Goal: Task Accomplishment & Management: Use online tool/utility

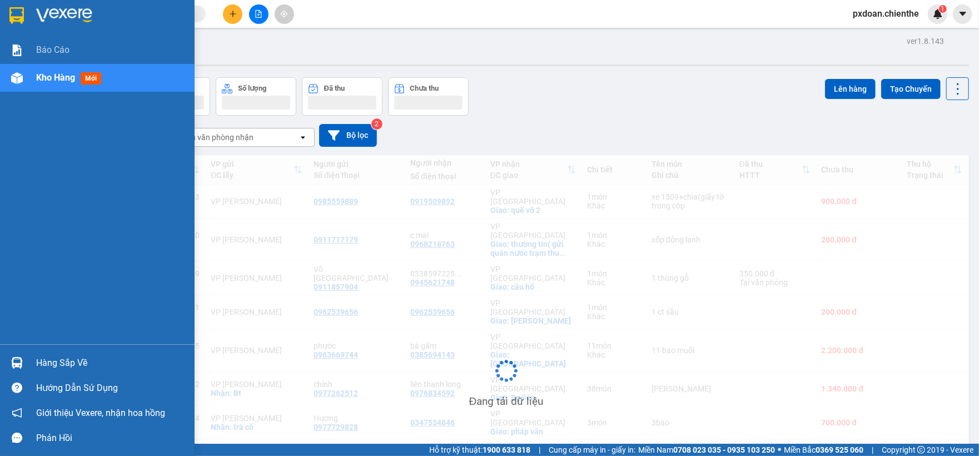
click at [23, 358] on div at bounding box center [16, 362] width 19 height 19
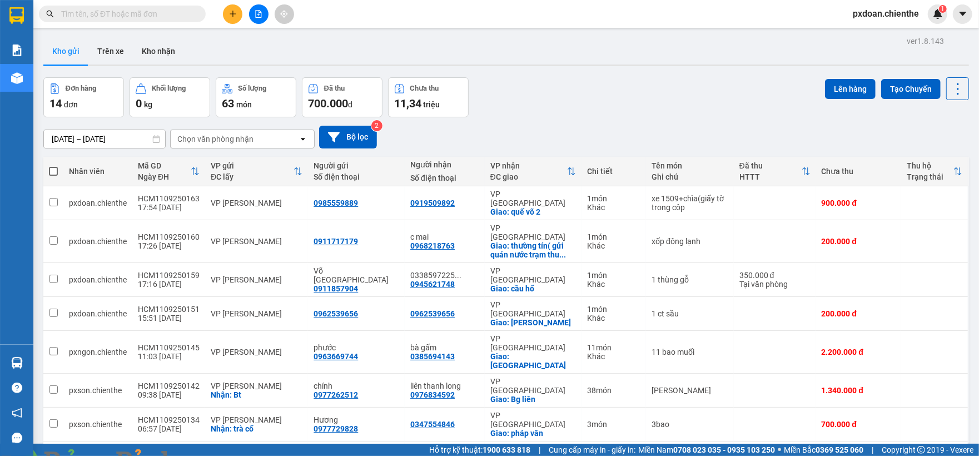
click at [585, 121] on section "Kết quả tìm kiếm ( 0 ) Bộ lọc No Data pxdoan.chienthe 1 Báo cáo Kho hàng mới Hà…" at bounding box center [489, 228] width 979 height 456
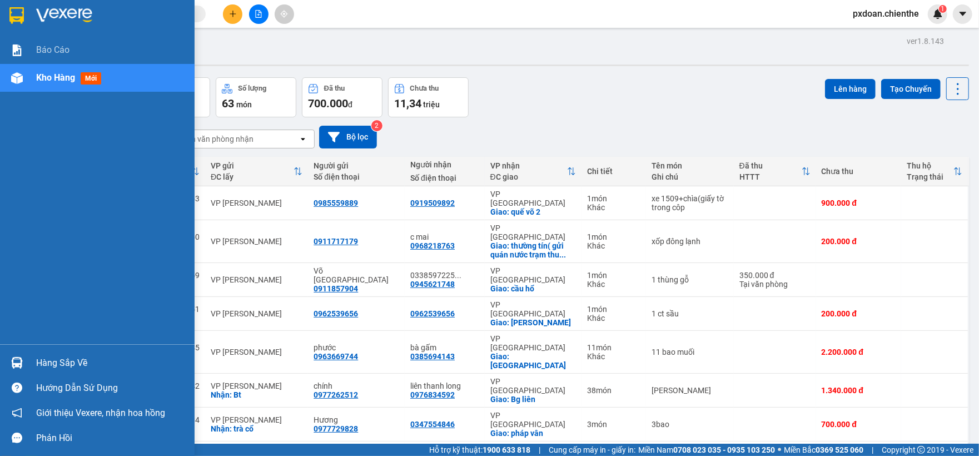
click at [51, 363] on div "Hàng sắp về" at bounding box center [111, 363] width 150 height 17
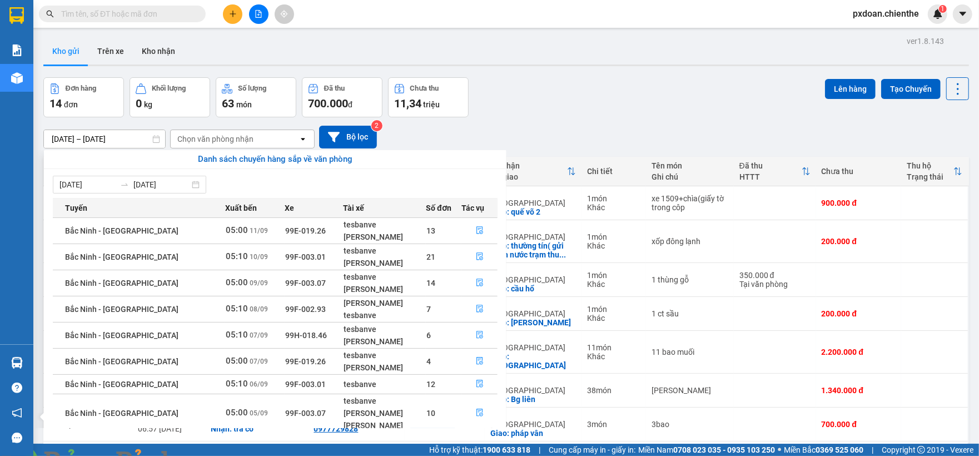
click at [616, 112] on section "Kết quả tìm kiếm ( 0 ) Bộ lọc No Data pxdoan.chienthe 1 Báo cáo Kho hàng mới Hà…" at bounding box center [489, 228] width 979 height 456
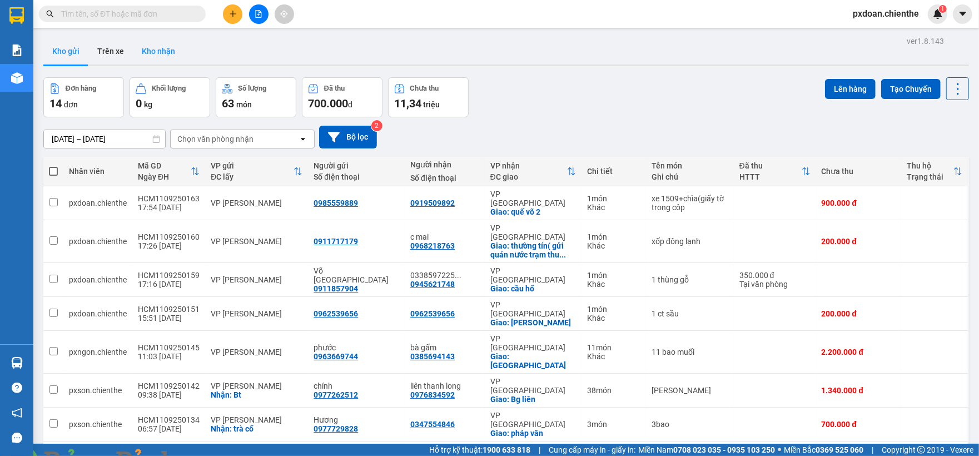
click at [141, 61] on button "Kho nhận" at bounding box center [158, 51] width 51 height 27
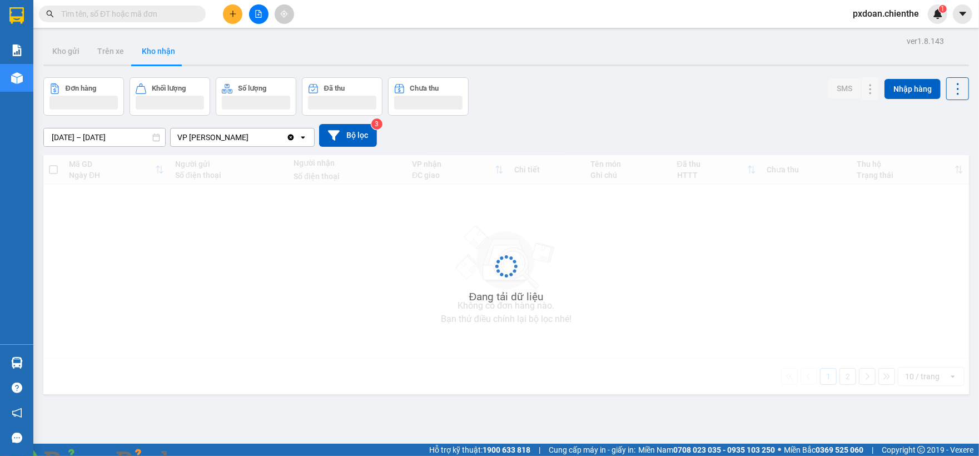
click at [94, 139] on input "[DATE] – [DATE]" at bounding box center [104, 137] width 121 height 18
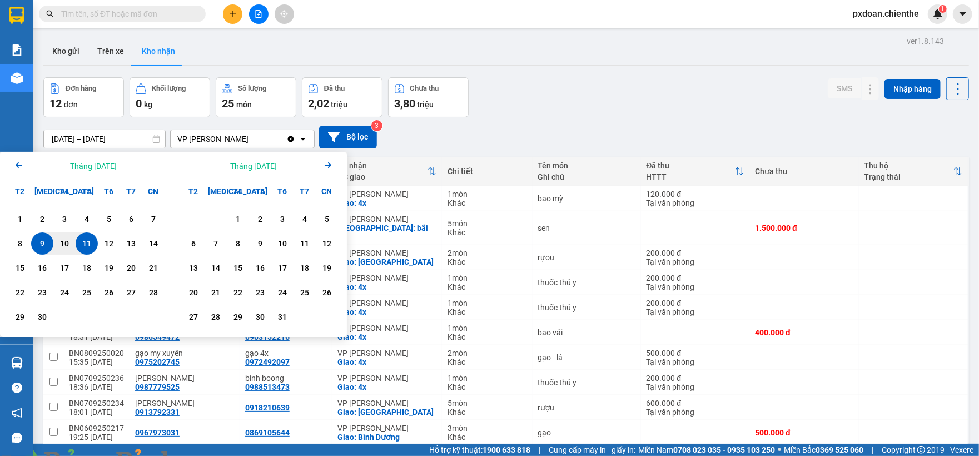
click at [20, 163] on icon "Arrow Left" at bounding box center [18, 164] width 13 height 13
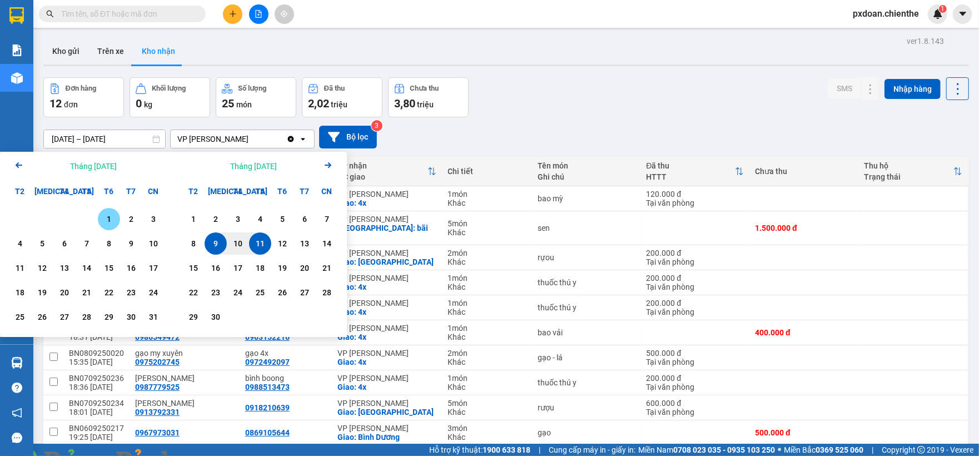
click at [116, 219] on div "1" at bounding box center [109, 218] width 16 height 13
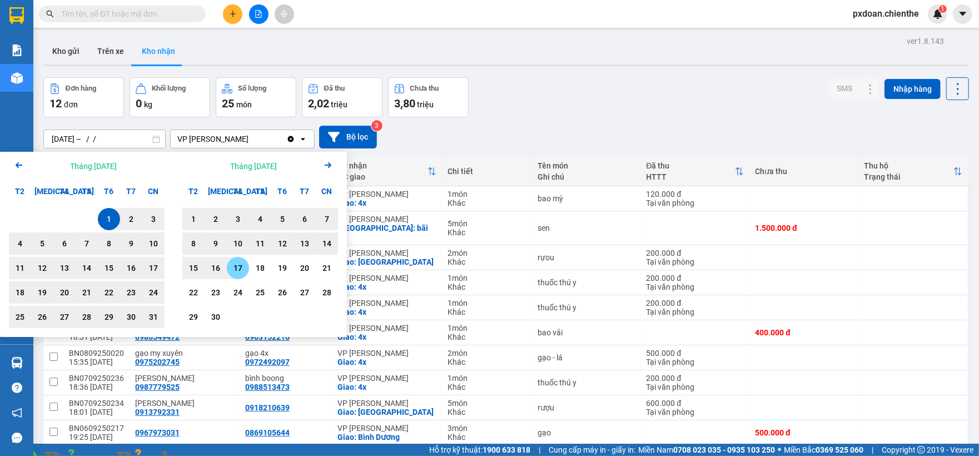
click at [241, 271] on div "17" at bounding box center [238, 267] width 16 height 13
type input "[DATE] – [DATE]"
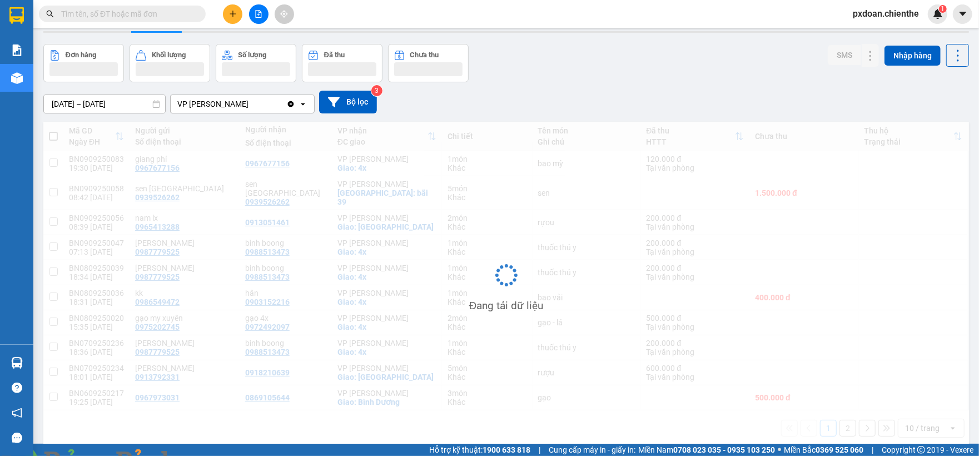
scroll to position [51, 0]
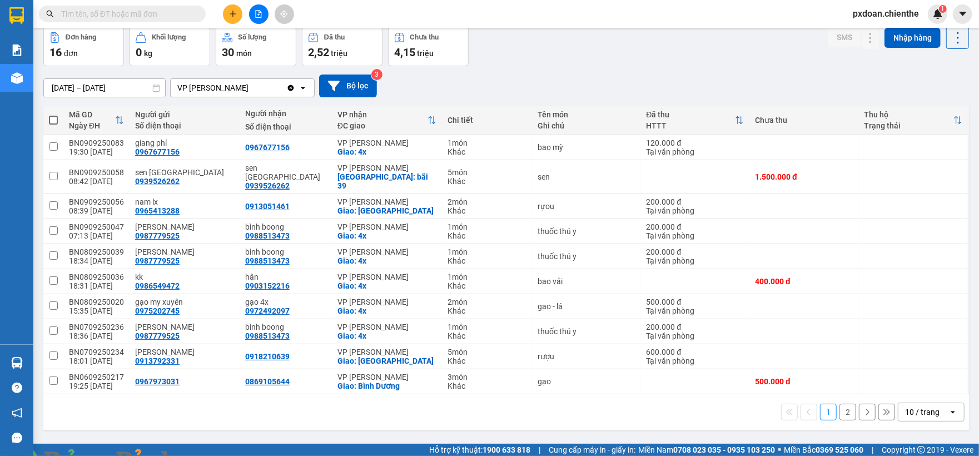
click at [905, 406] on div "10 / trang" at bounding box center [922, 411] width 34 height 11
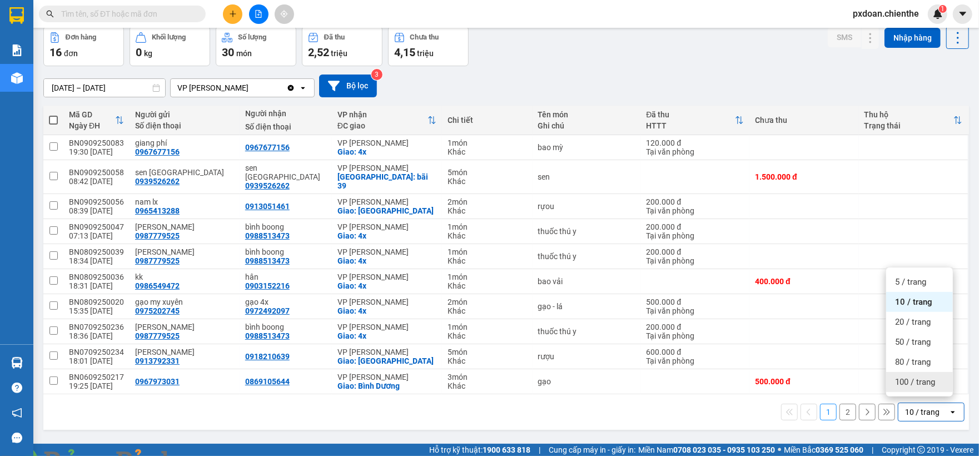
click at [923, 386] on span "100 / trang" at bounding box center [915, 381] width 40 height 11
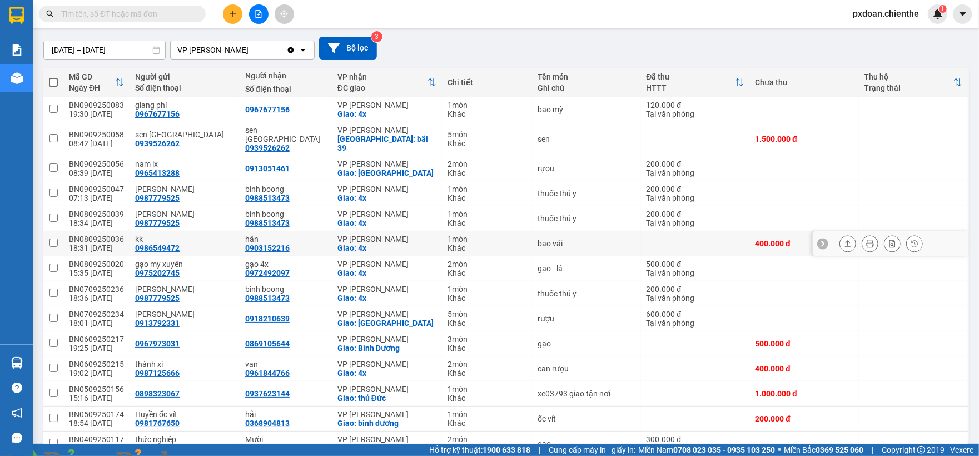
scroll to position [125, 0]
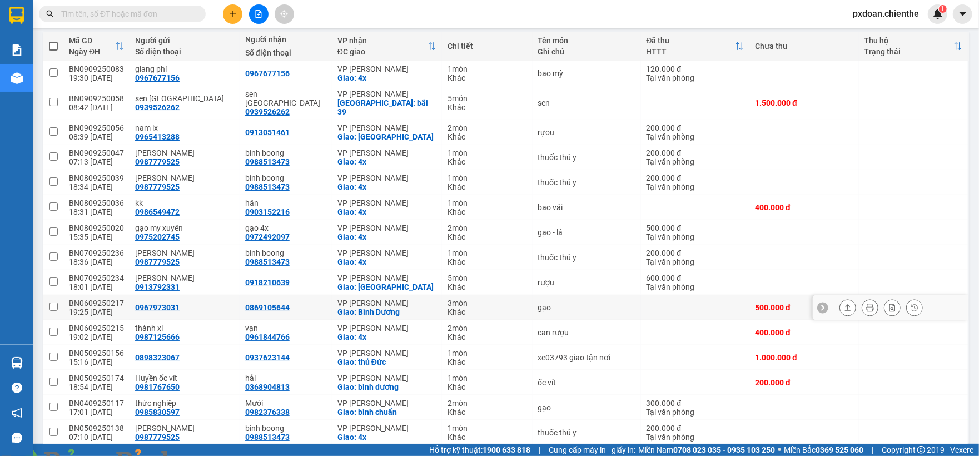
click at [103, 298] on div "BN0609250217" at bounding box center [96, 302] width 55 height 9
copy div "BN0609250217"
click at [185, 303] on div "0967973031" at bounding box center [184, 307] width 99 height 9
checkbox input "true"
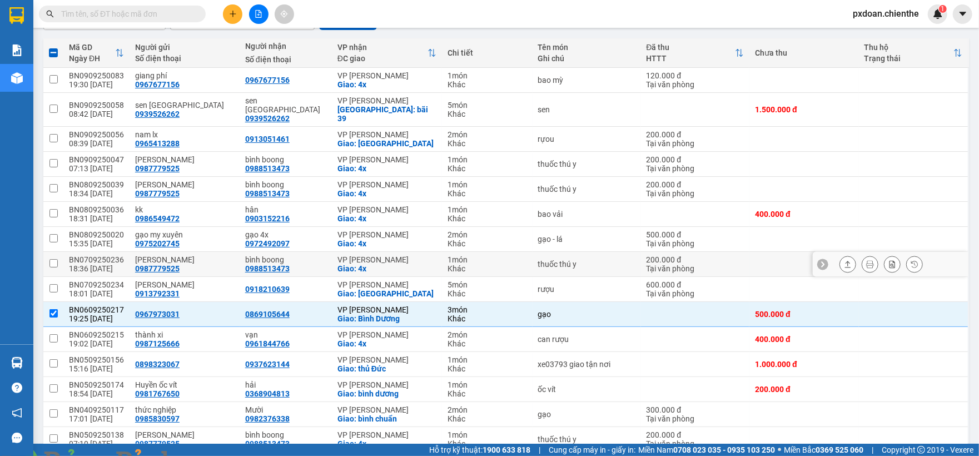
scroll to position [192, 0]
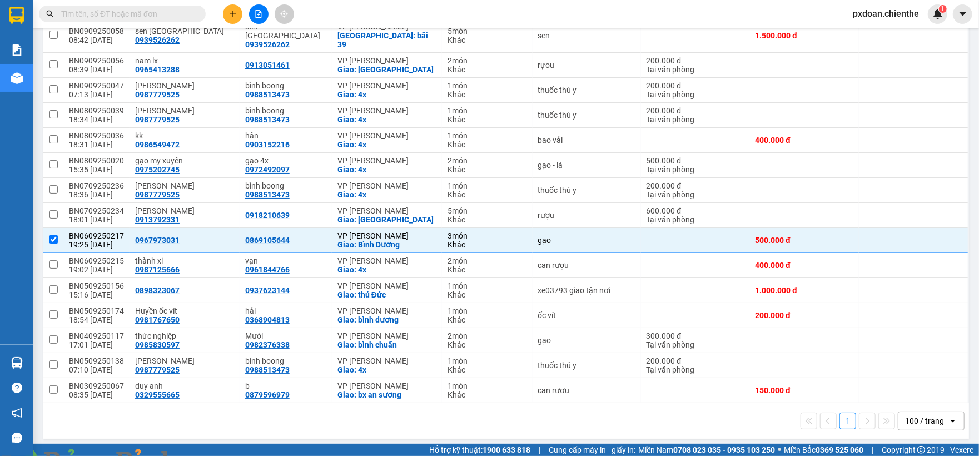
click at [124, 9] on input "text" at bounding box center [126, 14] width 131 height 12
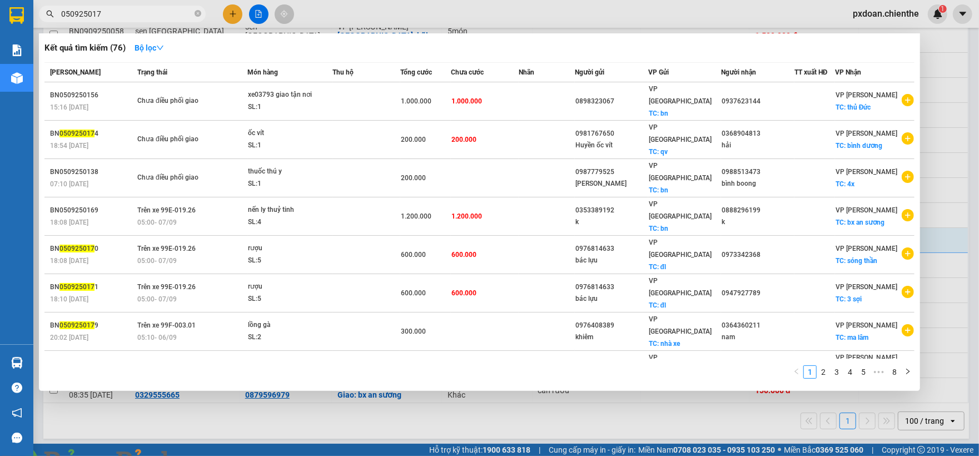
type input "0509250173"
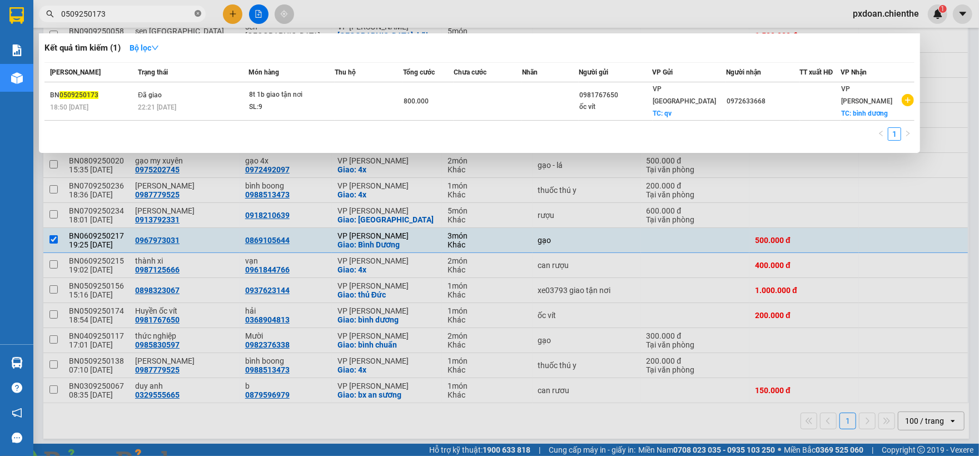
click at [197, 13] on icon "close-circle" at bounding box center [198, 13] width 7 height 7
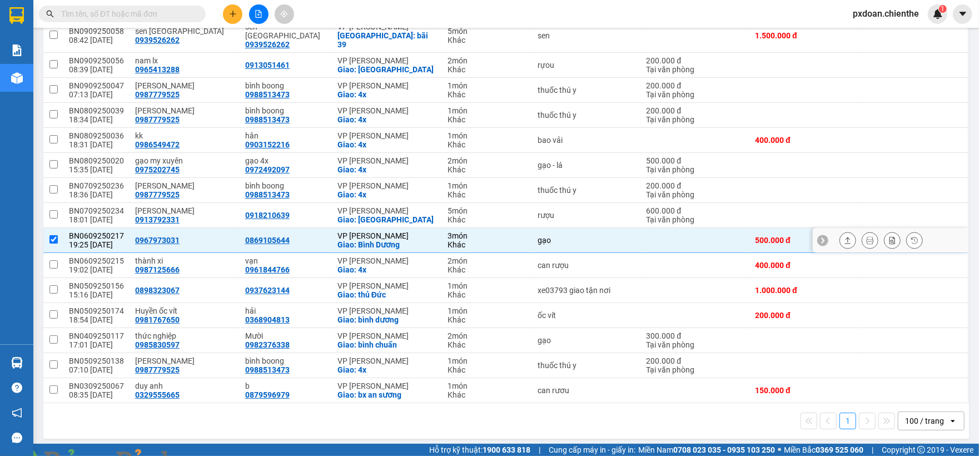
click at [118, 231] on div "BN0609250217" at bounding box center [96, 235] width 55 height 9
checkbox input "true"
copy div "BN0609250217"
drag, startPoint x: 113, startPoint y: 5, endPoint x: 112, endPoint y: 19, distance: 14.0
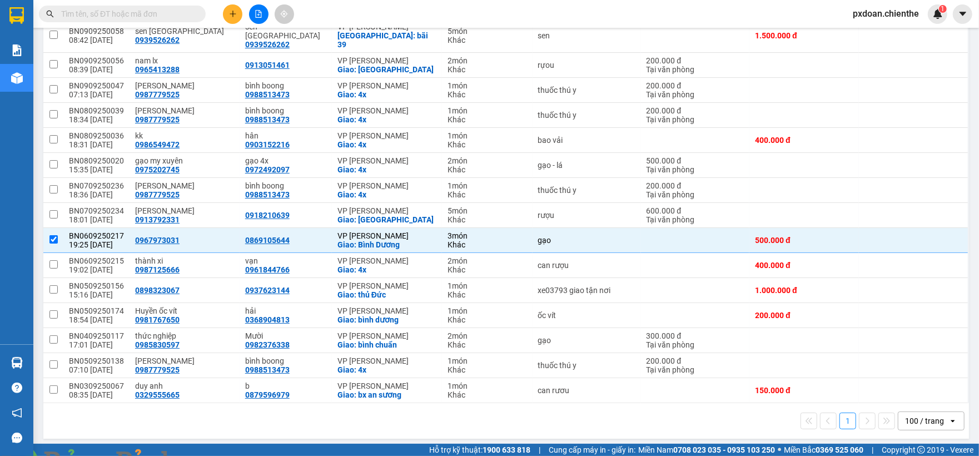
click at [113, 7] on span at bounding box center [122, 14] width 167 height 17
click at [112, 19] on input "text" at bounding box center [126, 14] width 131 height 12
paste input "BN0609250217"
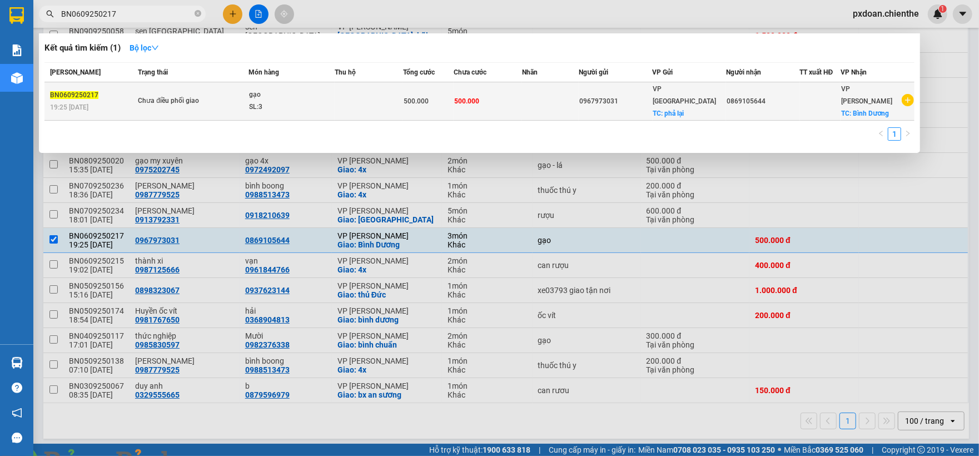
type input "BN0609250217"
click at [281, 103] on div "SL: 3" at bounding box center [290, 107] width 83 height 12
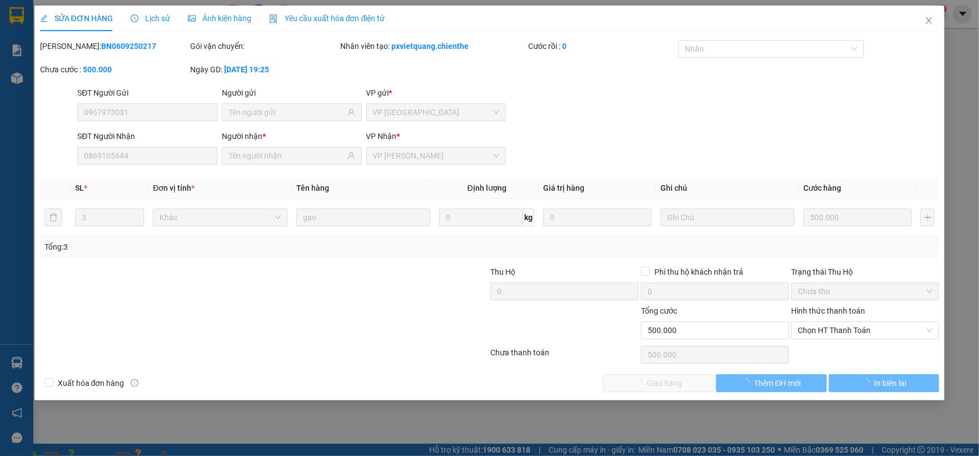
type input "0967973031"
type input "0869105644"
type input "500.000"
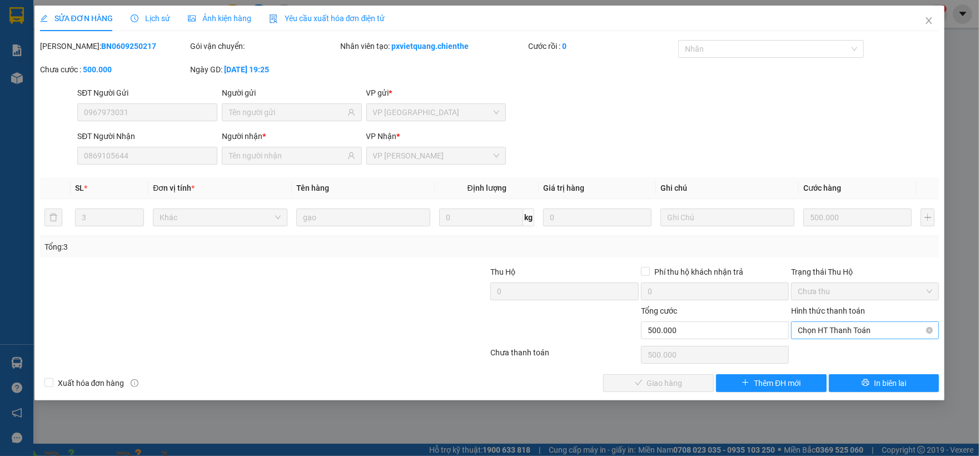
click at [827, 332] on span "Chọn HT Thanh Toán" at bounding box center [864, 330] width 134 height 17
click at [830, 356] on div "Tại văn phòng" at bounding box center [864, 353] width 134 height 12
type input "0"
click at [679, 381] on span "Giao hàng" at bounding box center [665, 383] width 36 height 12
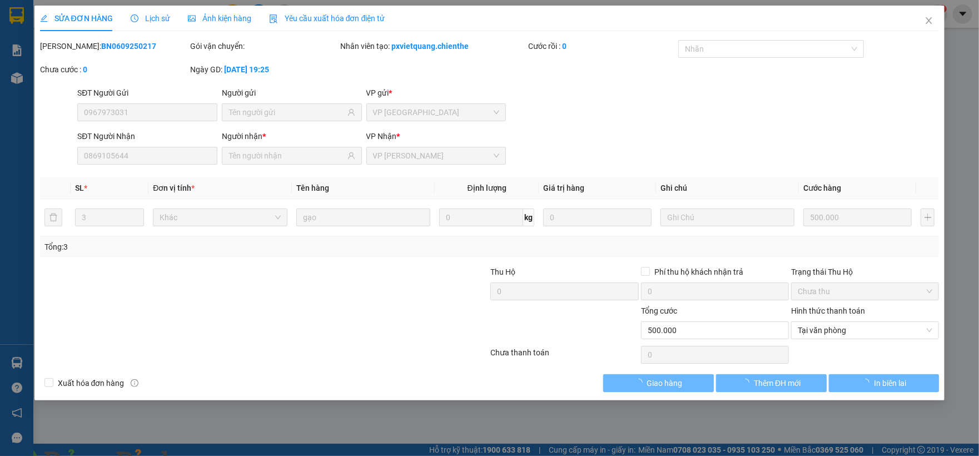
click at [205, 455] on img at bounding box center [201, 462] width 7 height 7
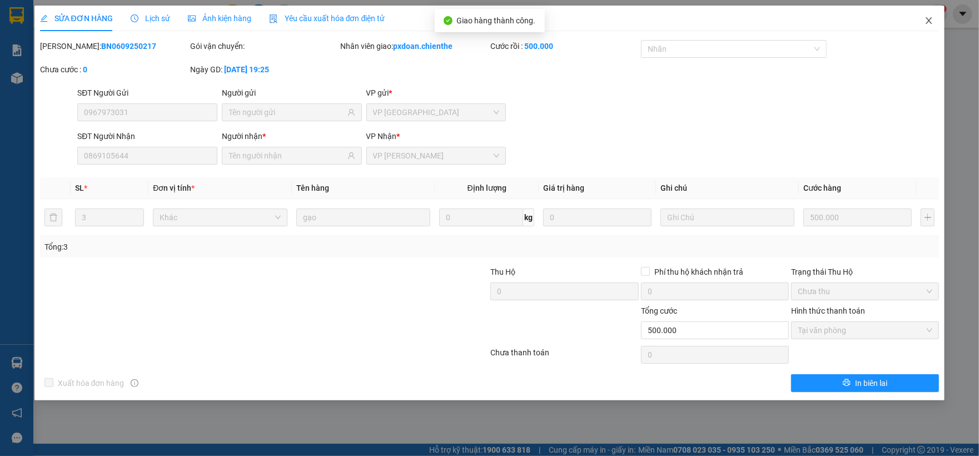
click at [932, 21] on icon "close" at bounding box center [928, 20] width 9 height 9
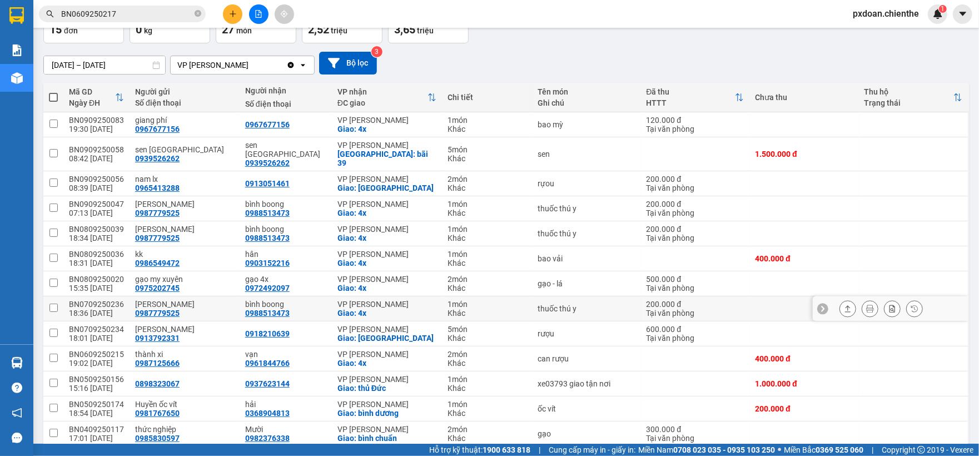
scroll to position [148, 0]
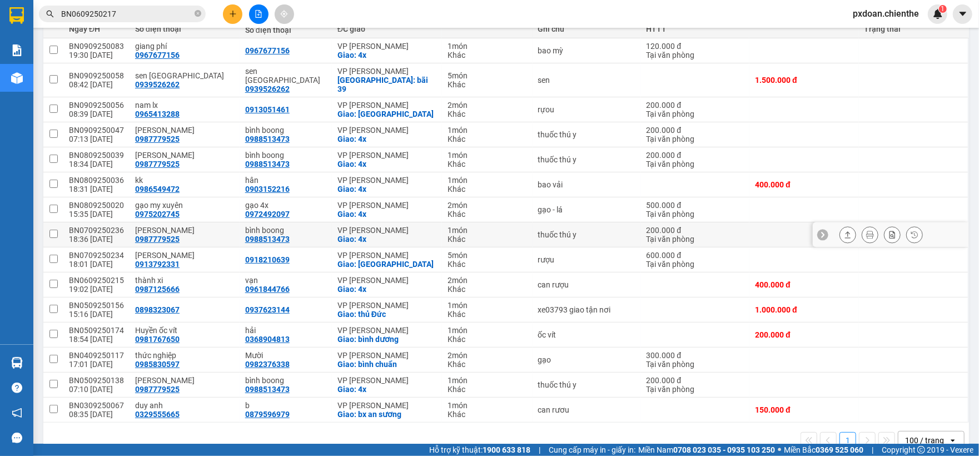
click at [107, 226] on div "BN0709250236" at bounding box center [96, 230] width 55 height 9
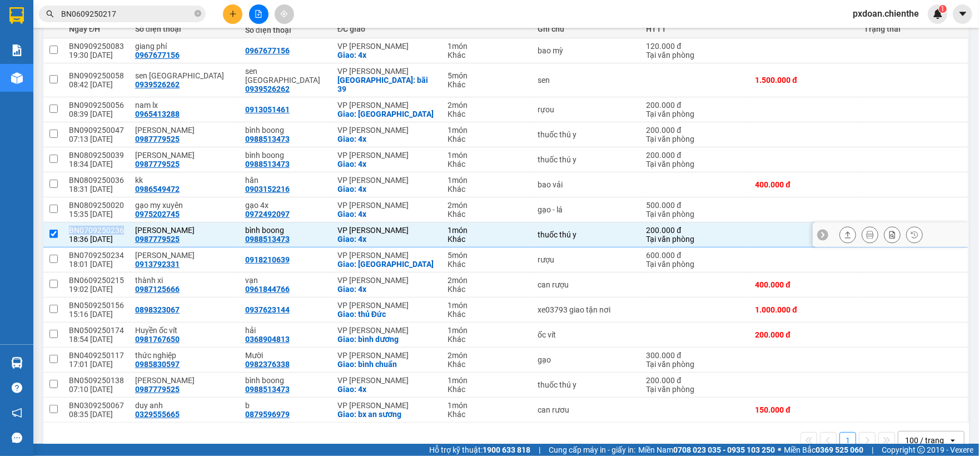
click at [107, 226] on div "BN0709250236" at bounding box center [96, 230] width 55 height 9
checkbox input "false"
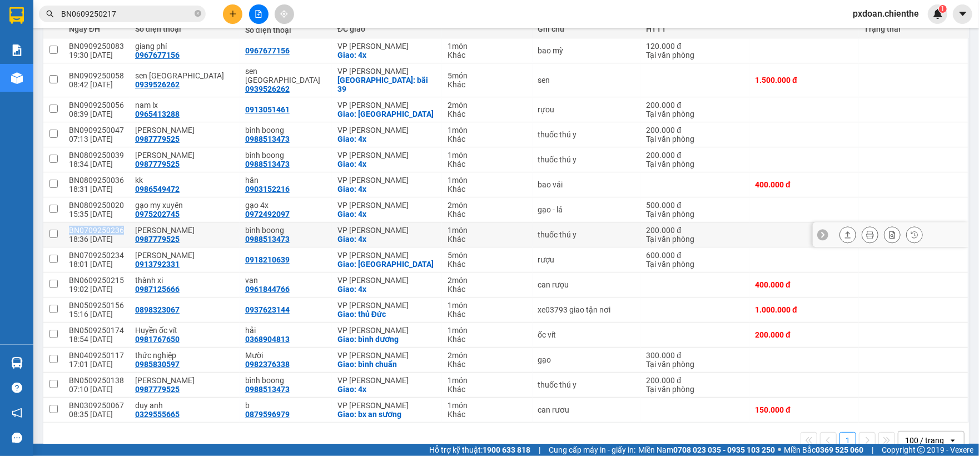
copy div "BN0709250236"
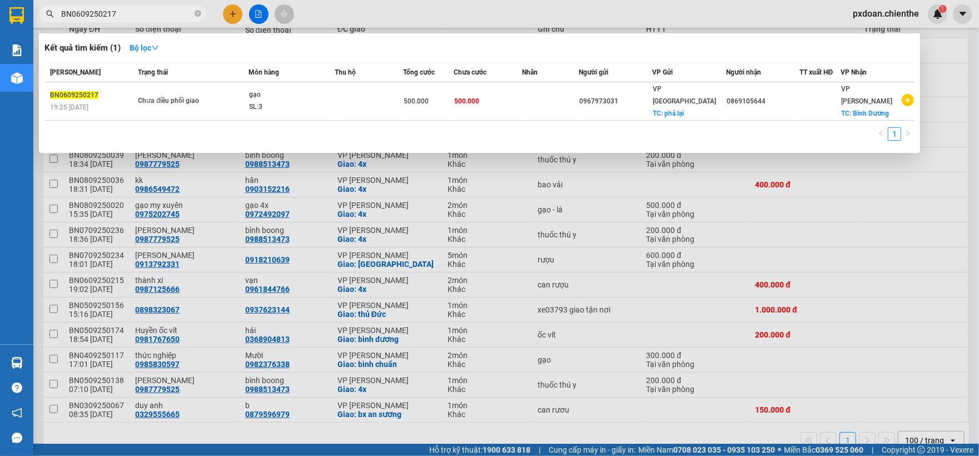
click at [132, 14] on input "BN0609250217" at bounding box center [126, 14] width 131 height 12
paste input "709250236"
click at [132, 14] on input "BN0609250217" at bounding box center [126, 14] width 131 height 12
type input "BN0709250236"
click at [338, 98] on td at bounding box center [369, 101] width 68 height 38
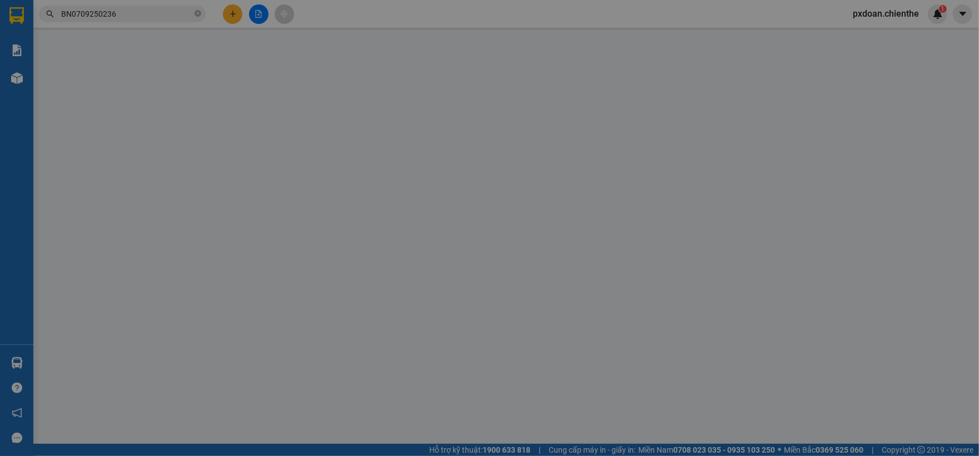
type input "0987779525"
type input "[PERSON_NAME]"
type input "0988513473"
type input "bình boong"
type input "200.000"
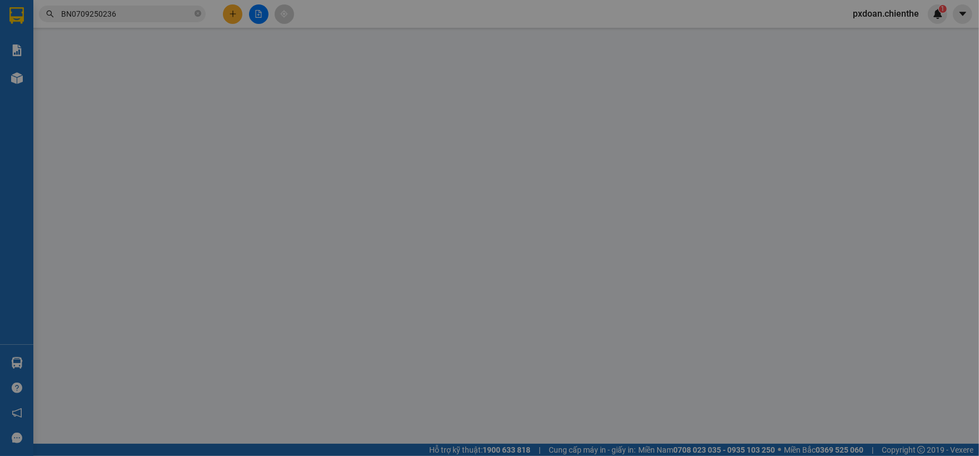
type input "0"
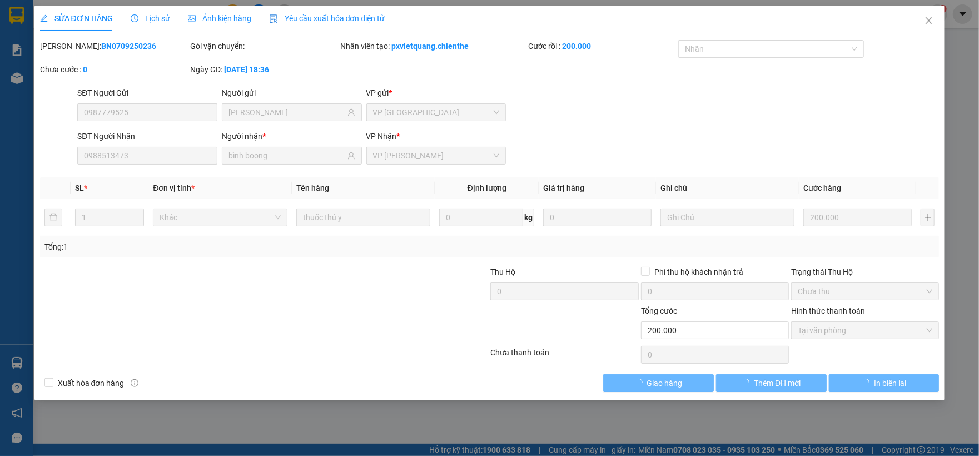
click at [810, 337] on span "Tại văn phòng" at bounding box center [864, 330] width 134 height 17
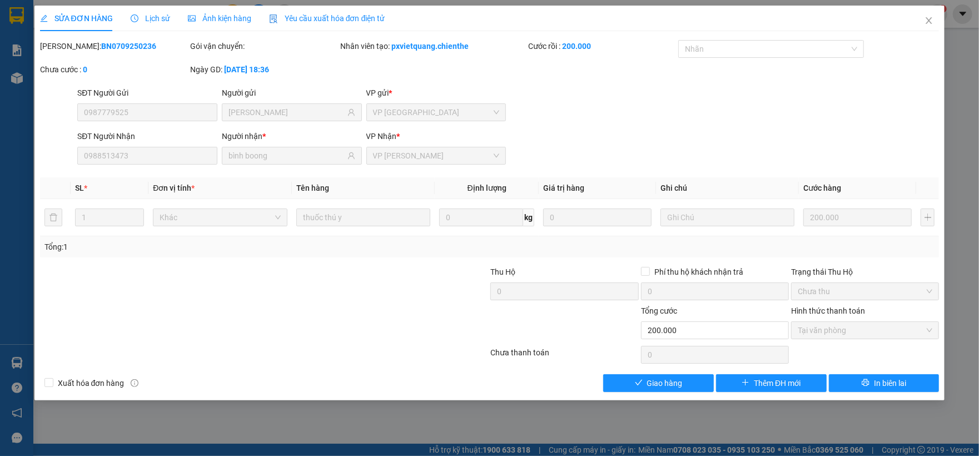
click at [685, 367] on div "Total Paid Fee 200.000 Total UnPaid Fee 0 Cash Collection Total Fee Mã ĐH: BN07…" at bounding box center [489, 216] width 899 height 352
drag, startPoint x: 686, startPoint y: 372, endPoint x: 686, endPoint y: 381, distance: 8.3
click at [686, 374] on div "Total Paid Fee 200.000 Total UnPaid Fee 0 Cash Collection Total Fee Mã ĐH: BN07…" at bounding box center [489, 216] width 899 height 352
click at [687, 390] on button "Giao hàng" at bounding box center [658, 383] width 111 height 18
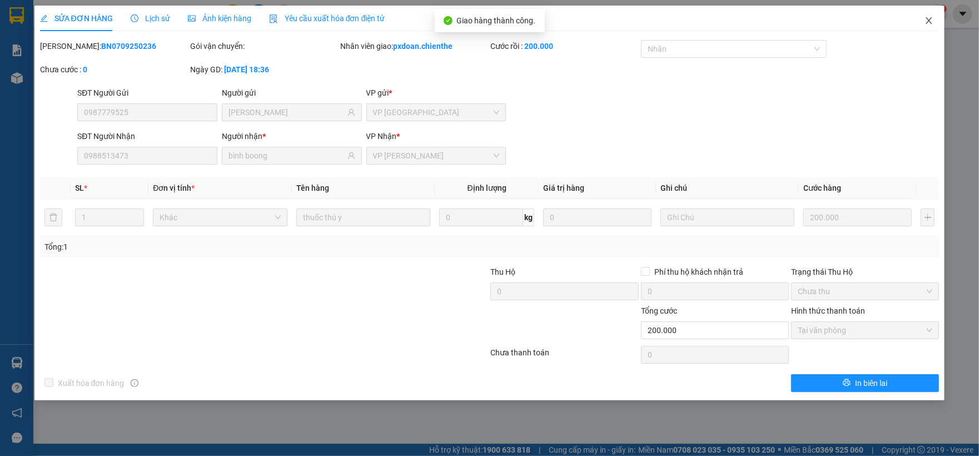
click at [925, 22] on icon "close" at bounding box center [928, 20] width 9 height 9
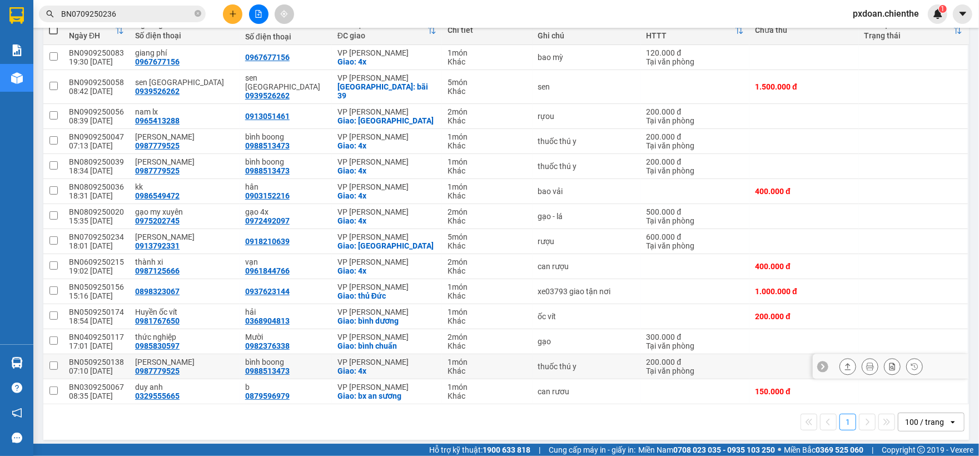
scroll to position [142, 0]
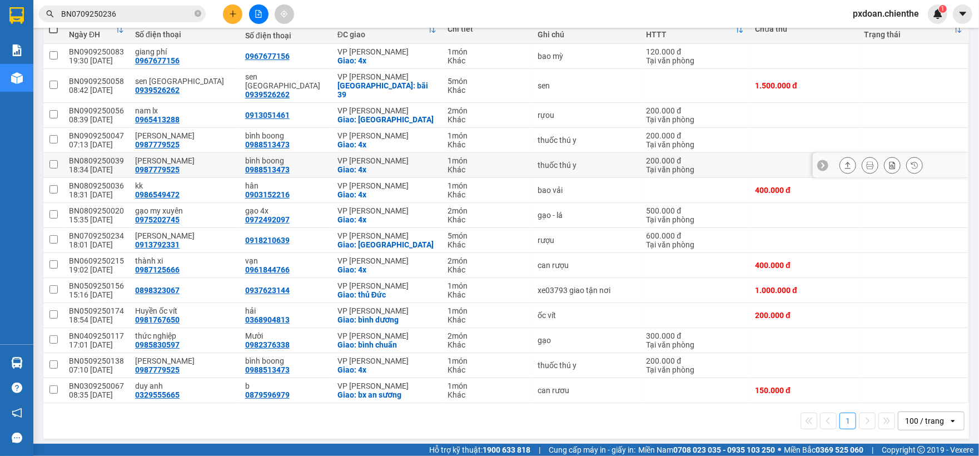
click at [114, 156] on div "BN0809250039" at bounding box center [96, 160] width 55 height 9
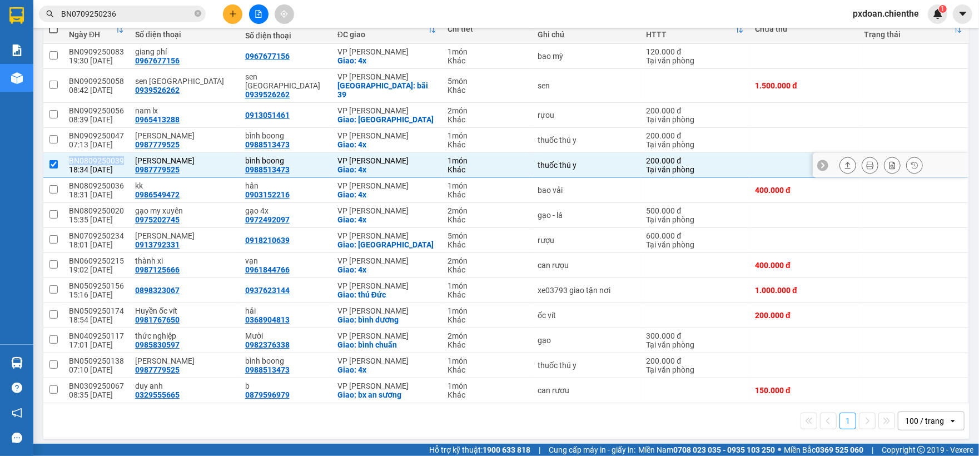
click at [114, 156] on div "BN0809250039" at bounding box center [96, 160] width 55 height 9
checkbox input "false"
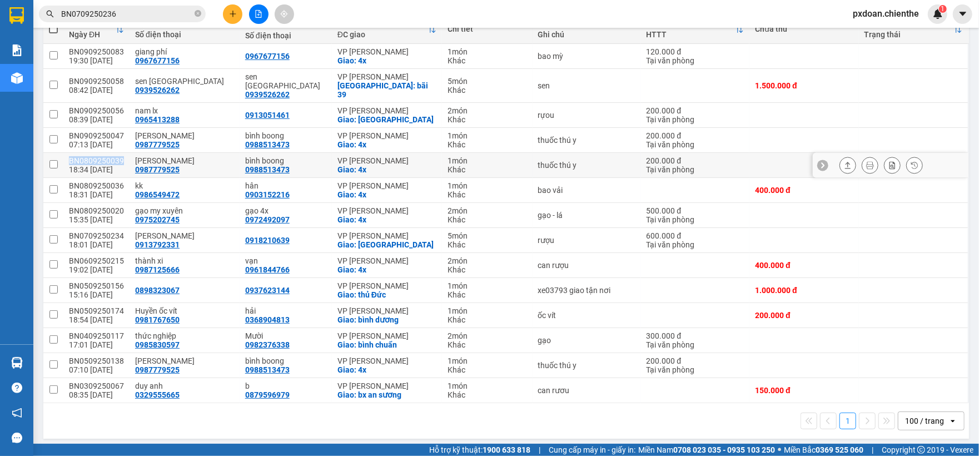
copy div "BN0809250039"
click at [132, 17] on input "BN0709250236" at bounding box center [126, 14] width 131 height 12
paste input "BN0809250039"
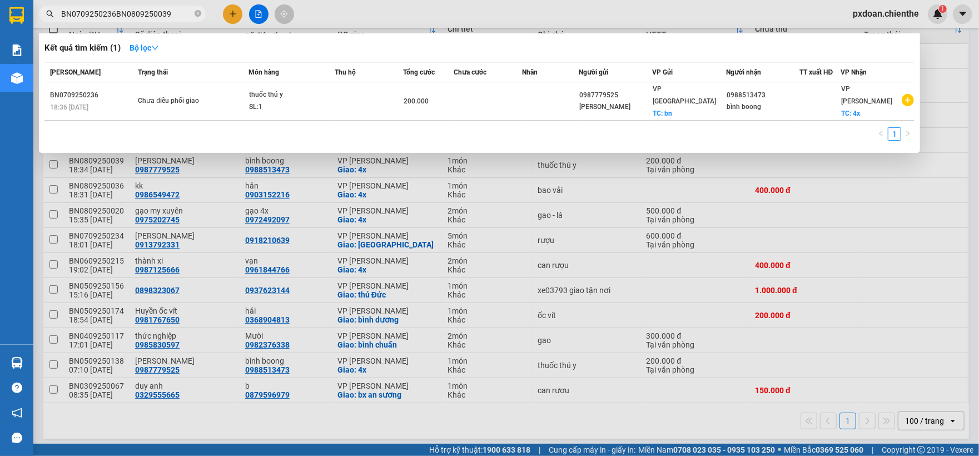
click at [132, 17] on input "BN0709250236BN0809250039" at bounding box center [126, 14] width 131 height 12
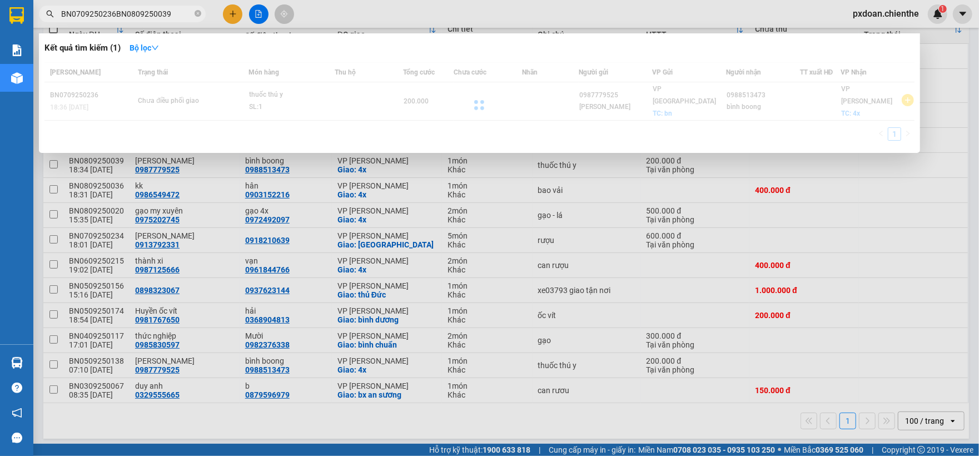
paste input "text"
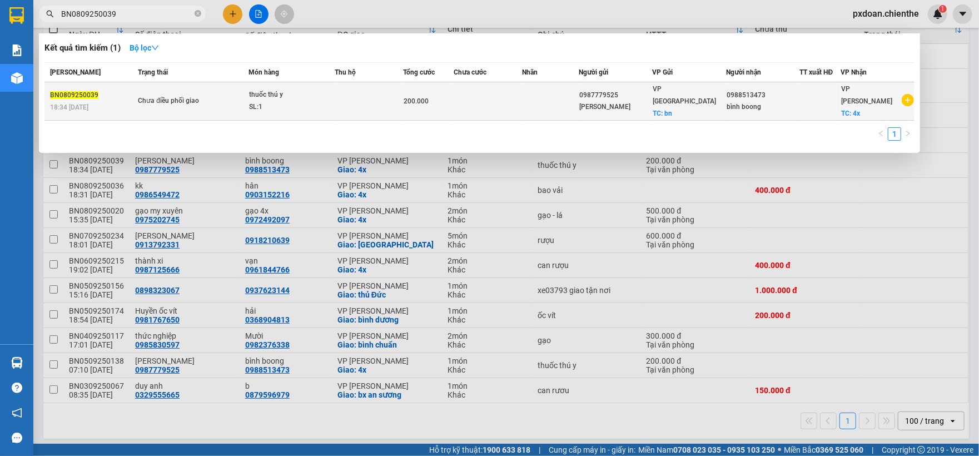
type input "BN0809250039"
click at [385, 101] on td at bounding box center [369, 101] width 68 height 38
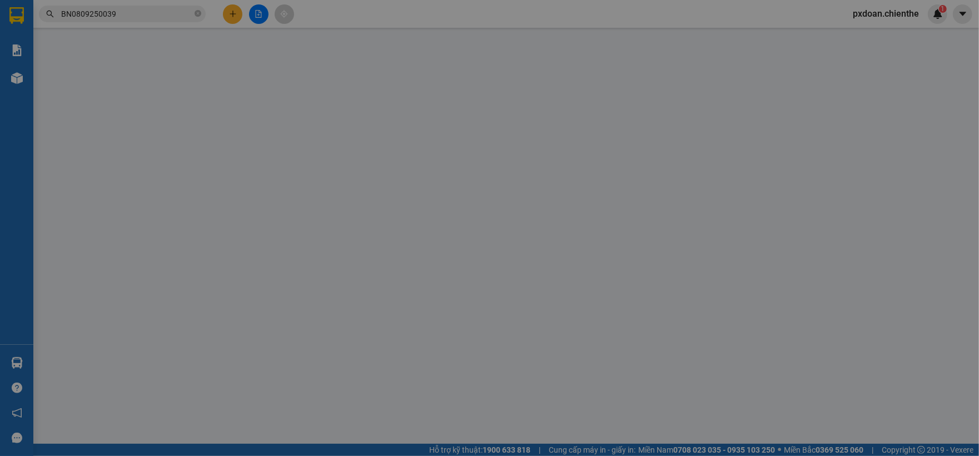
type input "0987779525"
type input "[PERSON_NAME]"
type input "0988513473"
type input "bình boong"
type input "200.000"
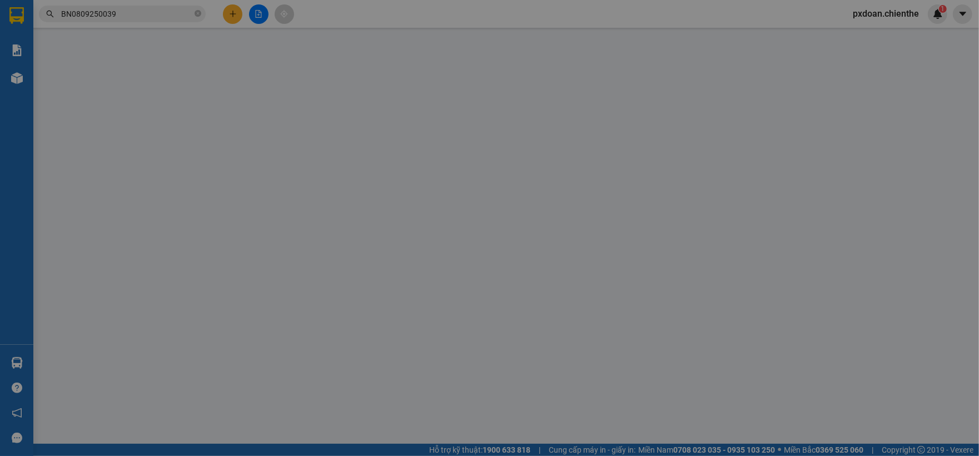
type input "0"
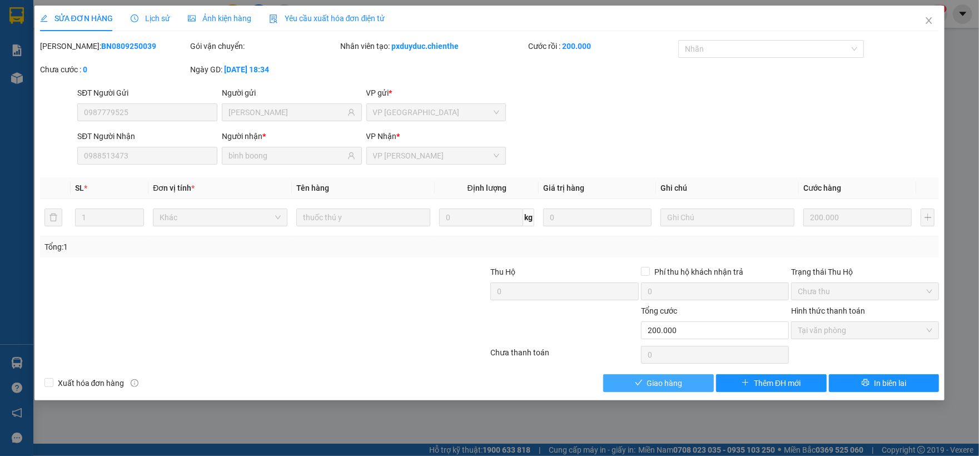
click at [658, 386] on span "Giao hàng" at bounding box center [665, 383] width 36 height 12
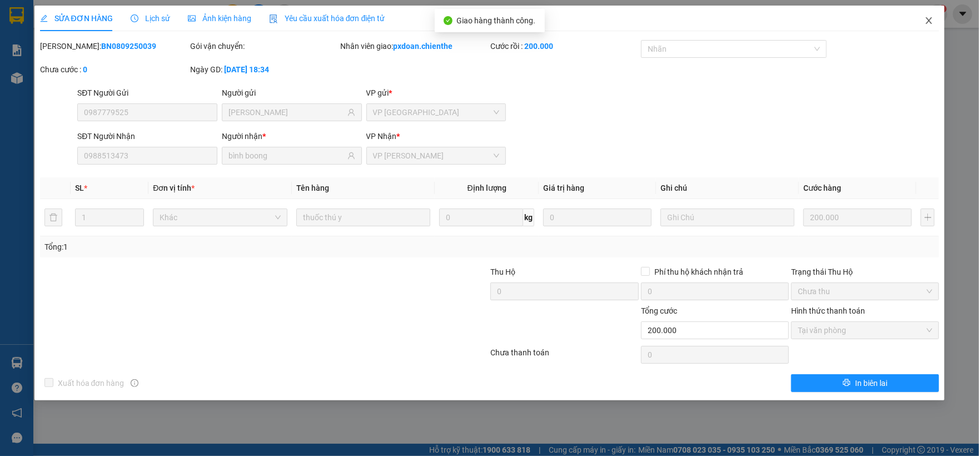
click at [927, 23] on icon "close" at bounding box center [928, 20] width 9 height 9
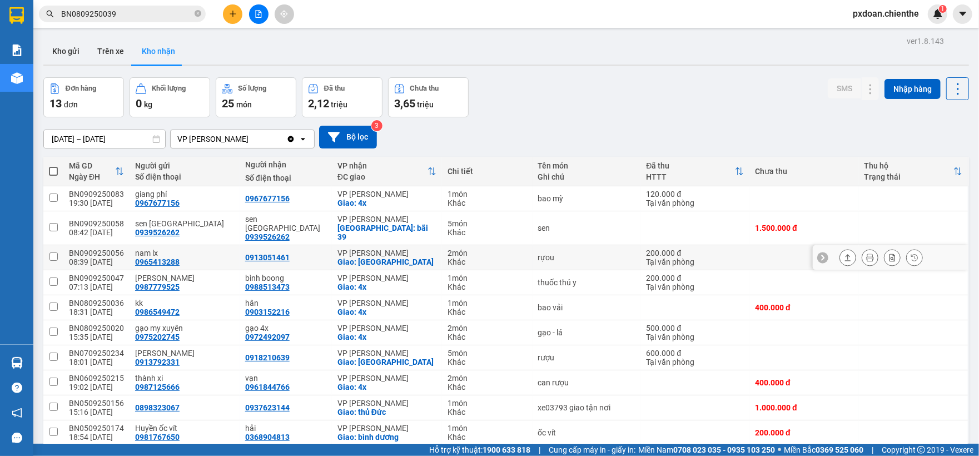
click at [113, 248] on div "BN0909250056" at bounding box center [96, 252] width 55 height 9
checkbox input "false"
copy div "BN0909250056"
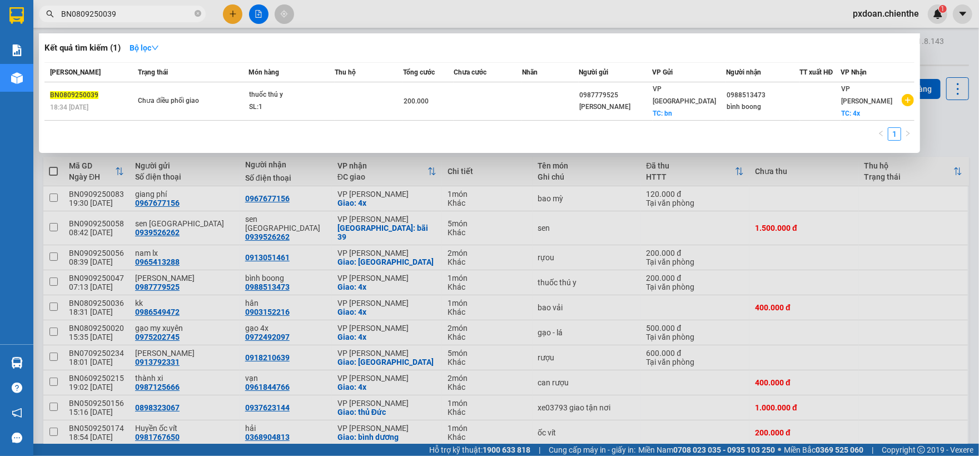
click at [138, 21] on span "BN0809250039" at bounding box center [122, 14] width 167 height 17
click at [139, 18] on input "BN0809250039" at bounding box center [126, 14] width 131 height 12
paste input "909250056"
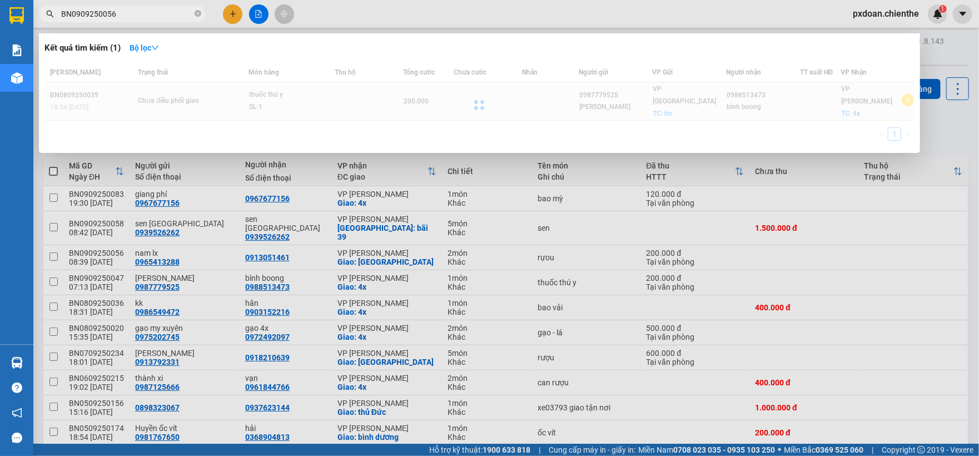
type input "BN0909250056"
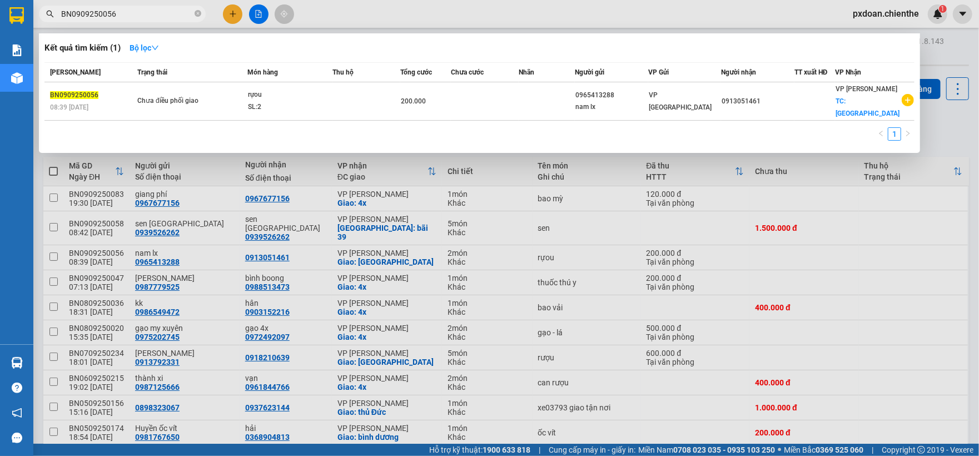
click at [326, 101] on div "SL: 2" at bounding box center [289, 107] width 83 height 12
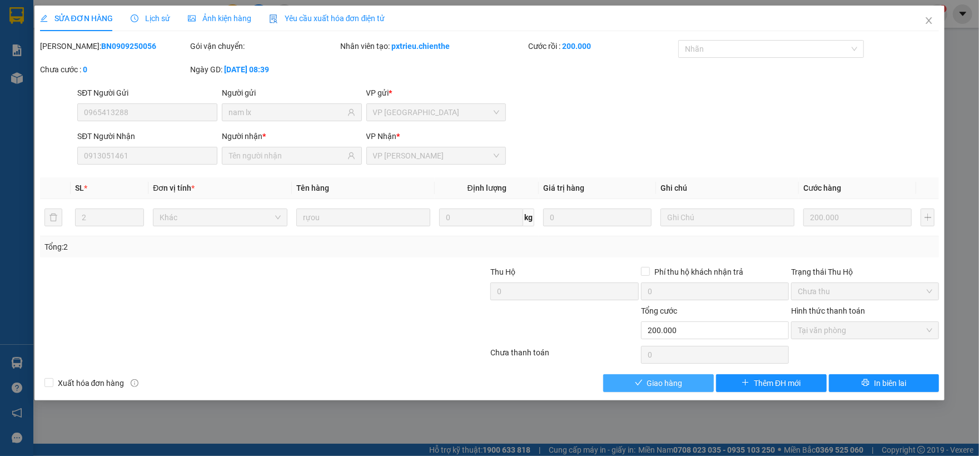
click at [664, 376] on button "Giao hàng" at bounding box center [658, 383] width 111 height 18
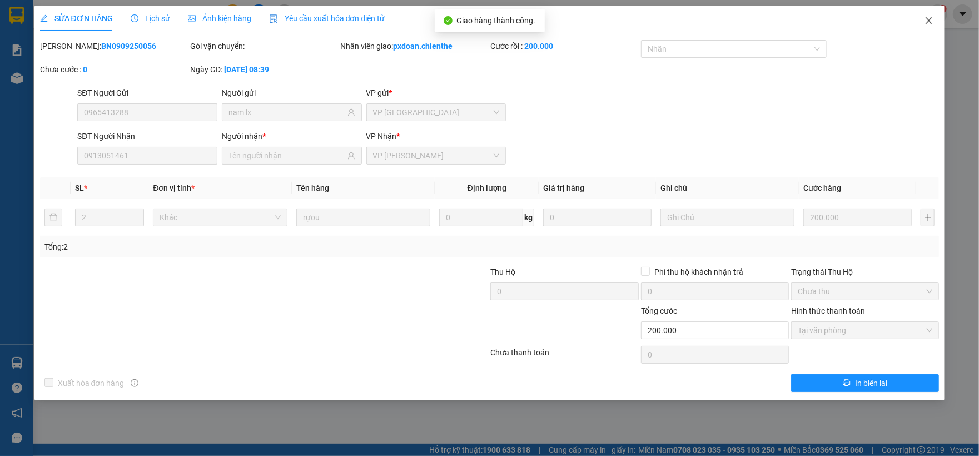
click at [924, 21] on icon "close" at bounding box center [928, 20] width 9 height 9
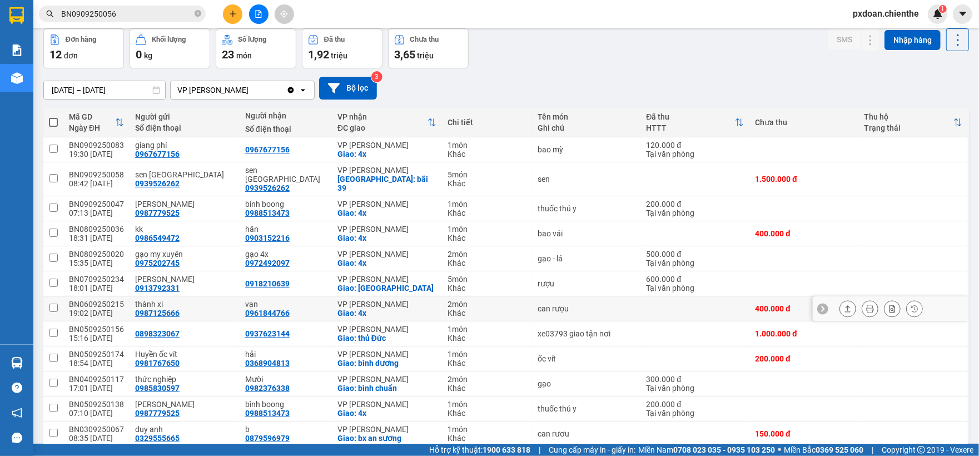
scroll to position [74, 0]
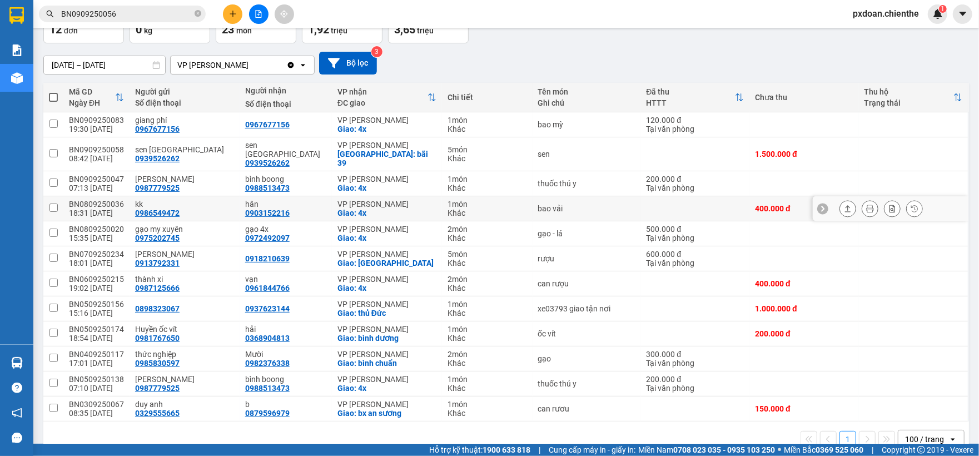
click at [110, 200] on div "BN0809250036" at bounding box center [96, 204] width 55 height 9
checkbox input "false"
copy div "BN0809250036"
click at [138, 16] on input "BN0909250056" at bounding box center [126, 14] width 131 height 12
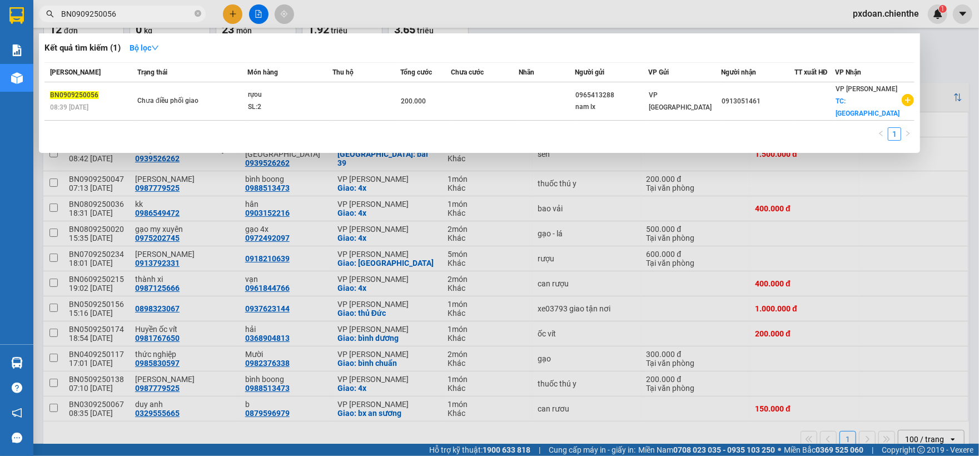
click at [138, 16] on input "BN0909250056" at bounding box center [126, 14] width 131 height 12
paste input "80925003"
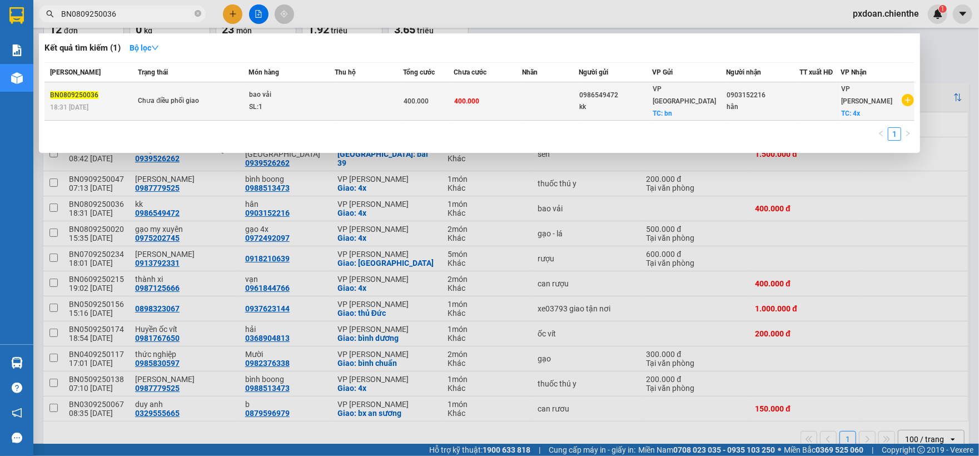
type input "BN0809250036"
click at [335, 101] on td at bounding box center [369, 101] width 68 height 38
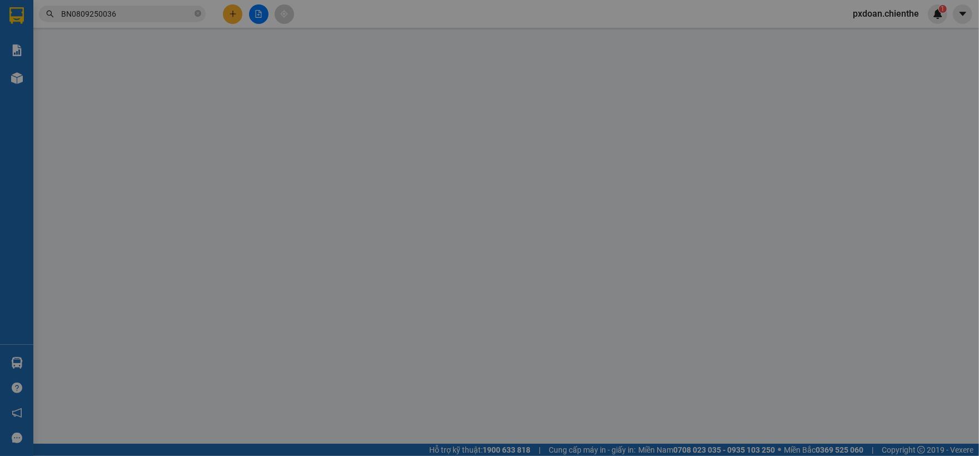
type input "0986549472"
type input "kk"
type input "0903152216"
type input "hân"
type input "400.000"
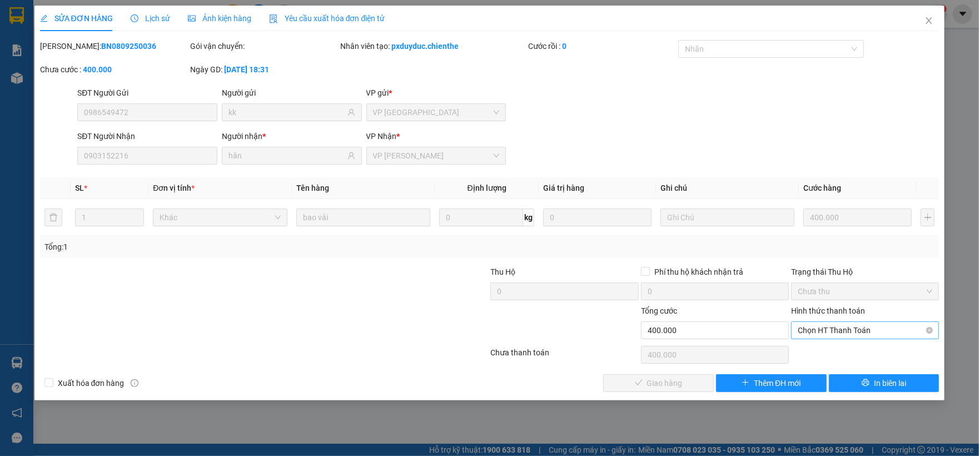
click at [830, 332] on span "Chọn HT Thanh Toán" at bounding box center [864, 330] width 134 height 17
click at [827, 349] on div "Tại văn phòng" at bounding box center [864, 353] width 134 height 12
type input "0"
click at [669, 382] on span "Giao hàng" at bounding box center [665, 383] width 36 height 12
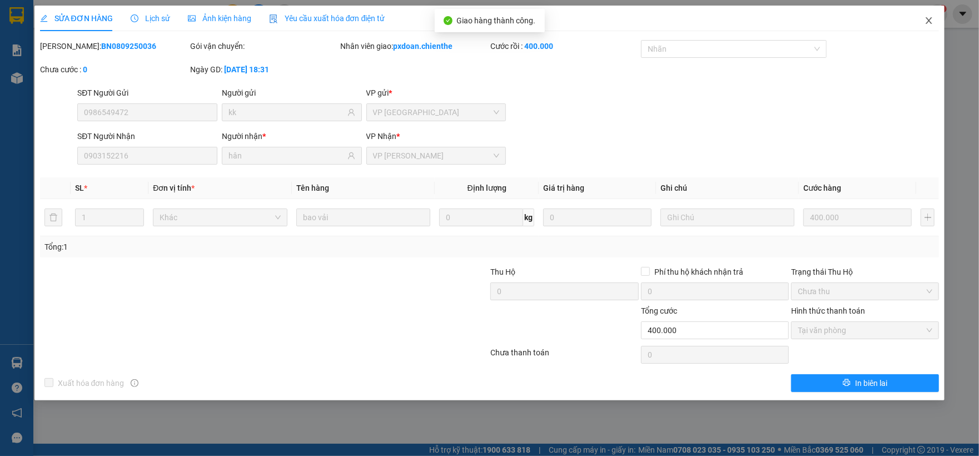
click at [924, 21] on icon "close" at bounding box center [928, 20] width 9 height 9
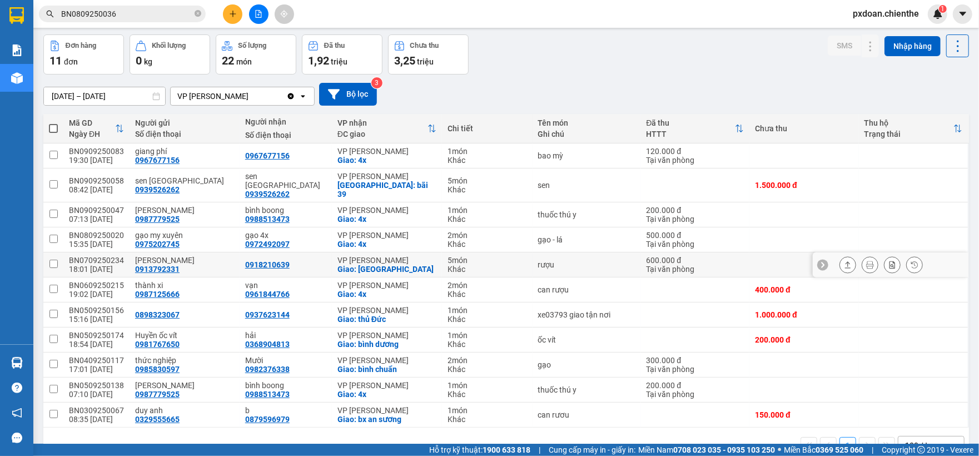
scroll to position [67, 0]
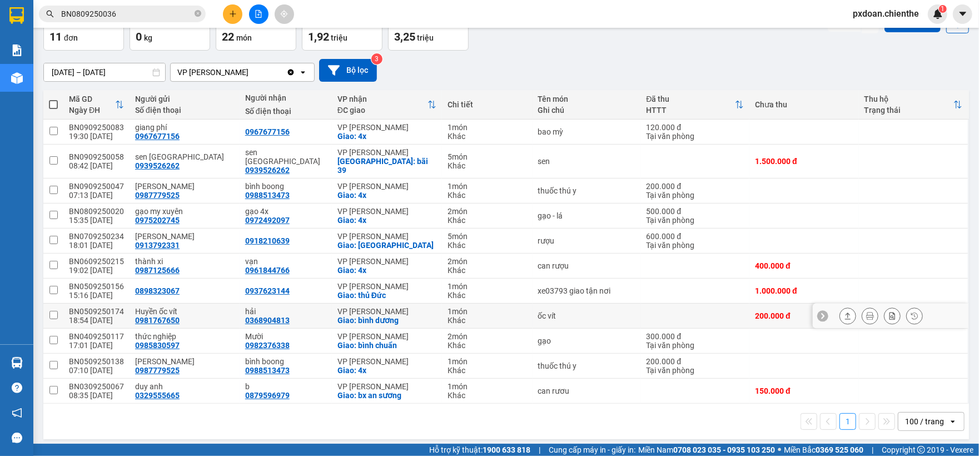
click at [119, 307] on div "BN0509250174" at bounding box center [96, 311] width 55 height 9
click at [114, 307] on div "BN0509250174" at bounding box center [96, 311] width 55 height 9
checkbox input "false"
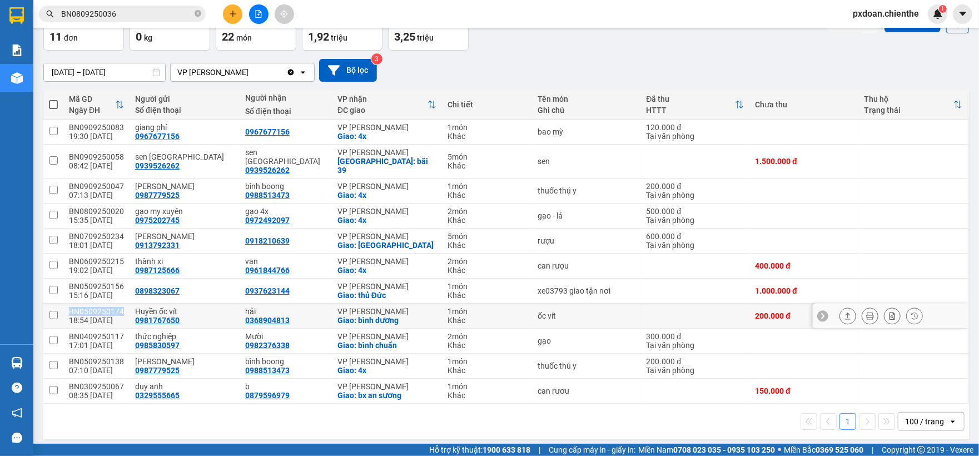
copy div "BN0509250174"
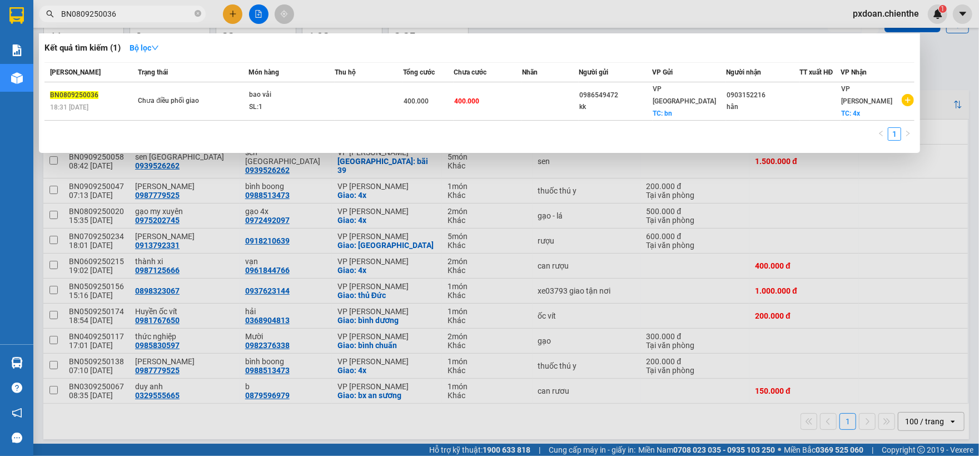
click at [133, 18] on input "BN0809250036" at bounding box center [126, 14] width 131 height 12
paste input "509250174"
click at [133, 18] on input "BN0509250174" at bounding box center [126, 14] width 131 height 12
type input "BN0509250174"
click at [336, 100] on td at bounding box center [369, 101] width 68 height 38
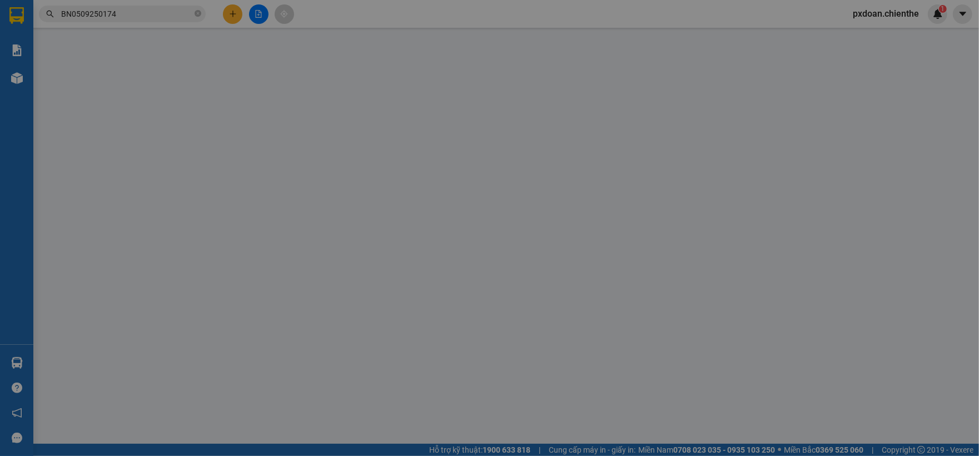
type input "0981767650"
type input "Huyền ốc vít"
type input "0368904813"
type input "hải"
type input "200.000"
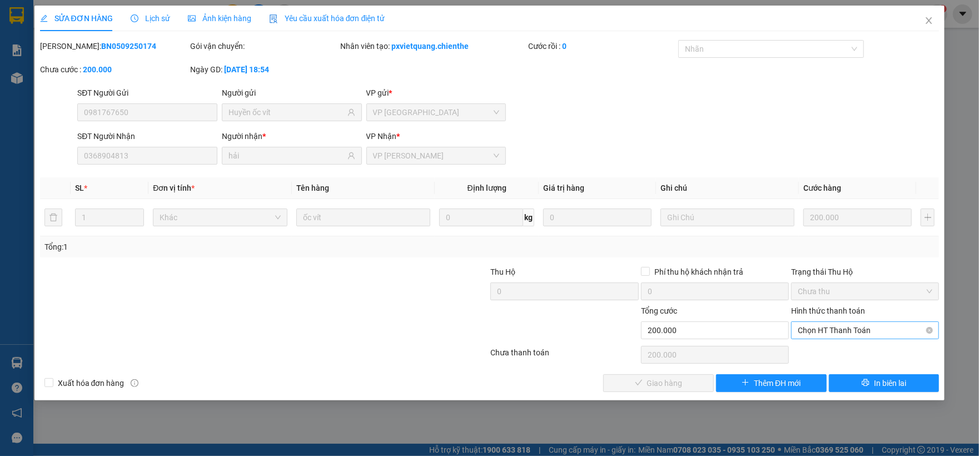
click at [822, 336] on span "Chọn HT Thanh Toán" at bounding box center [864, 330] width 134 height 17
click at [825, 356] on div "Tại văn phòng" at bounding box center [864, 353] width 134 height 12
type input "0"
click at [651, 385] on span "Giao hàng" at bounding box center [665, 383] width 36 height 12
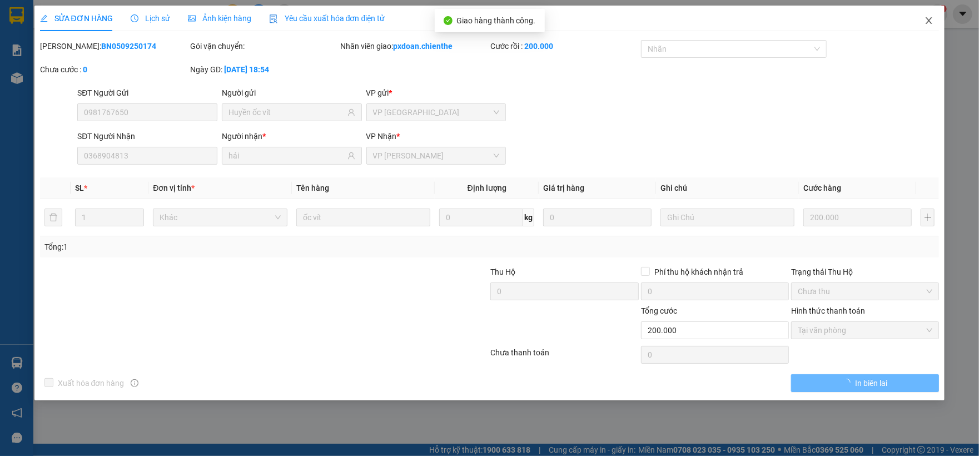
click at [930, 24] on icon "close" at bounding box center [928, 20] width 9 height 9
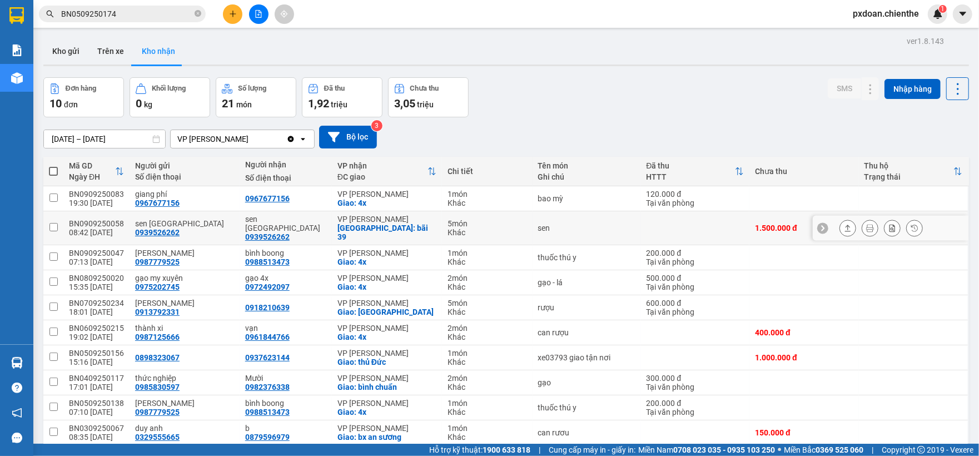
click at [113, 219] on div "BN0909250058" at bounding box center [96, 223] width 55 height 9
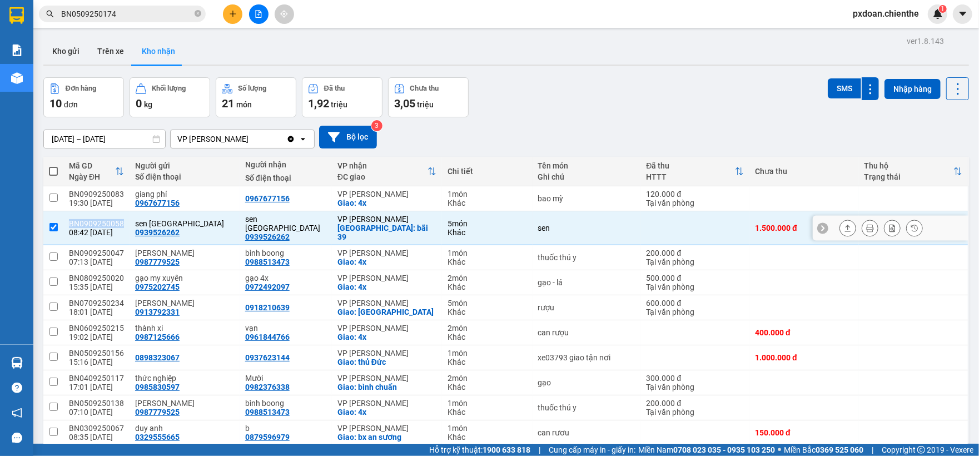
click at [113, 219] on div "BN0909250058" at bounding box center [96, 223] width 55 height 9
checkbox input "false"
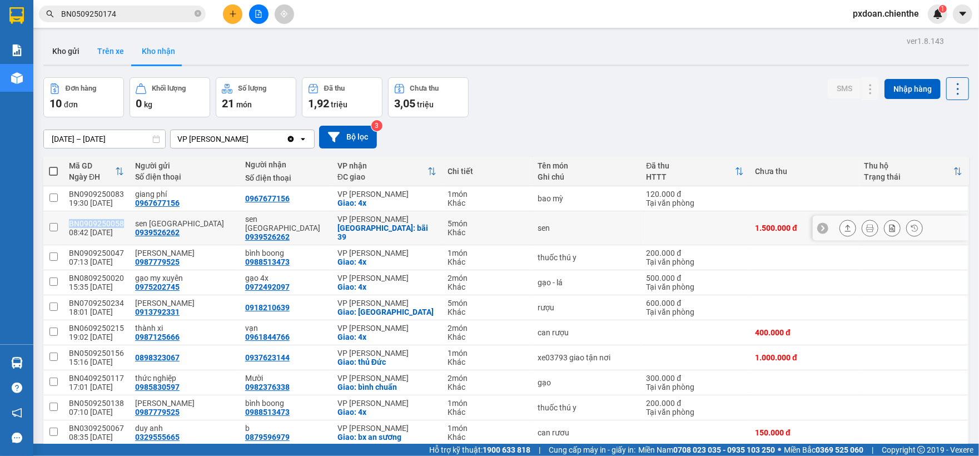
copy div "BN0909250058"
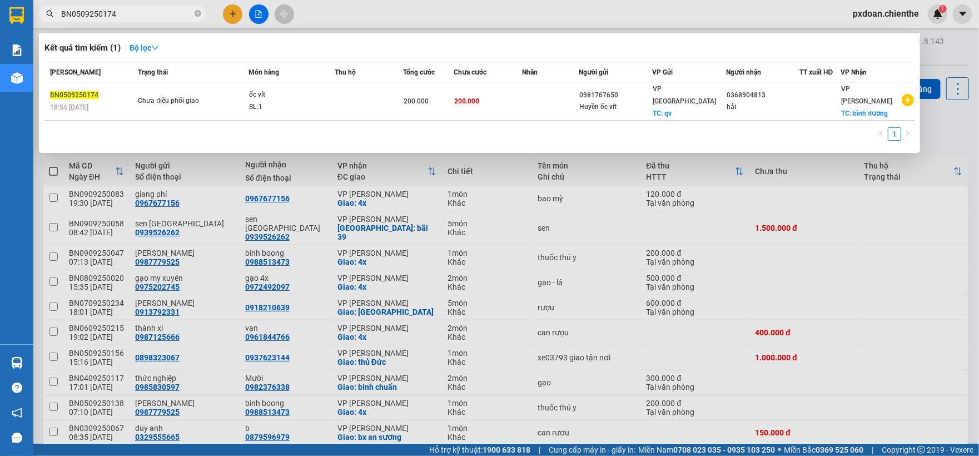
click at [139, 16] on input "BN0509250174" at bounding box center [126, 14] width 131 height 12
paste input "909250058"
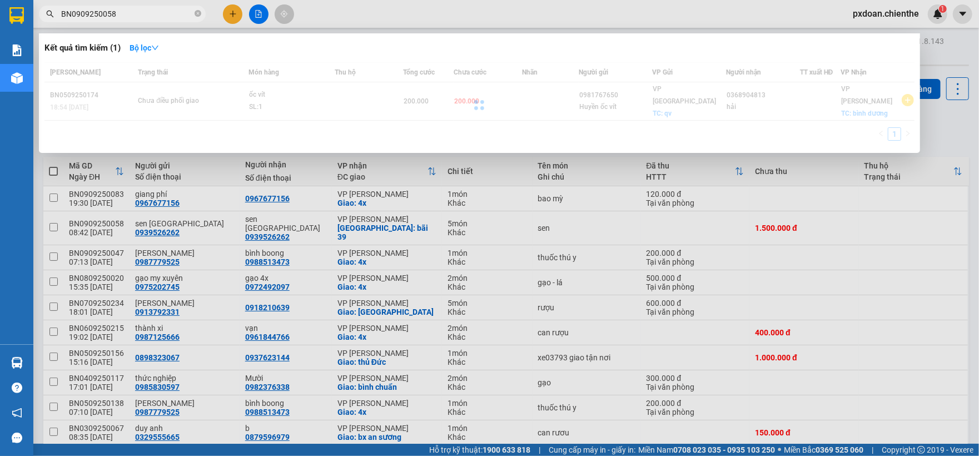
type input "BN0909250058"
click at [361, 97] on div at bounding box center [479, 104] width 870 height 85
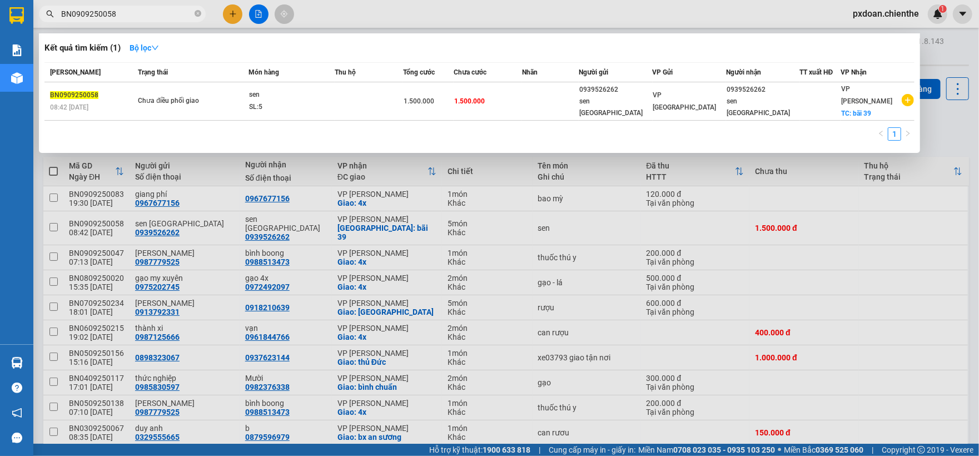
click at [361, 97] on td at bounding box center [369, 101] width 68 height 38
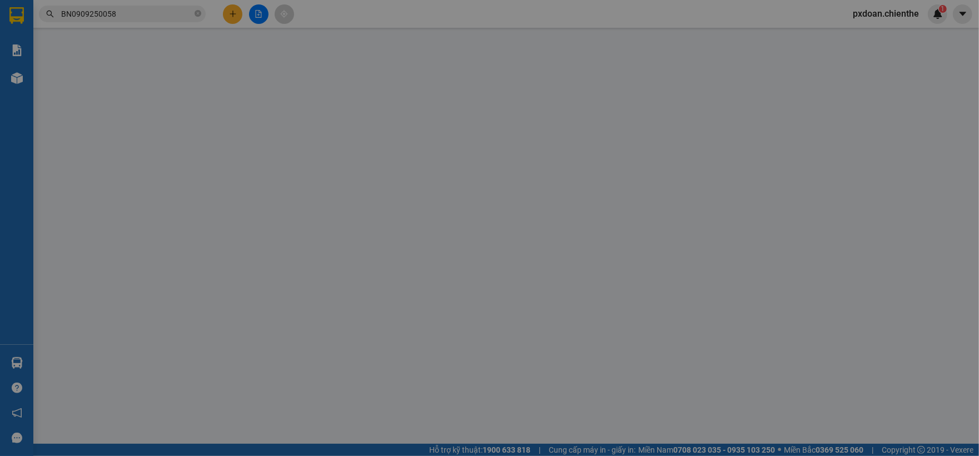
type input "0939526262"
type input "sen [GEOGRAPHIC_DATA]"
type input "0939526262"
type input "sen [GEOGRAPHIC_DATA]"
type input "1.500.000"
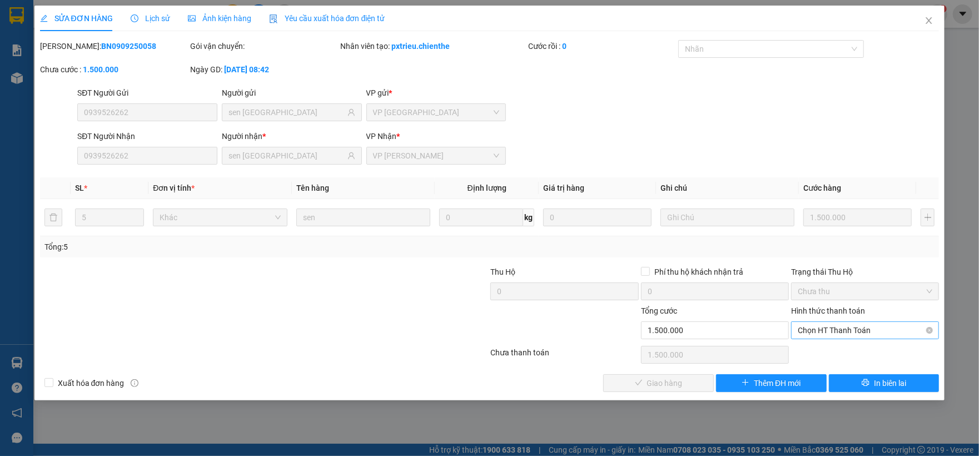
click at [832, 333] on span "Chọn HT Thanh Toán" at bounding box center [864, 330] width 134 height 17
click at [831, 352] on div "Tại văn phòng" at bounding box center [864, 353] width 134 height 12
type input "0"
click at [675, 385] on span "Giao hàng" at bounding box center [665, 383] width 36 height 12
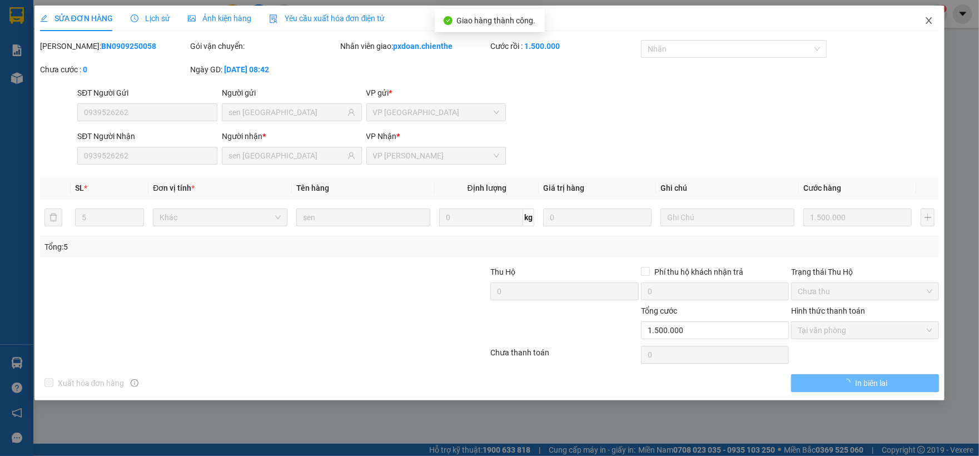
click at [925, 25] on icon "close" at bounding box center [928, 20] width 9 height 9
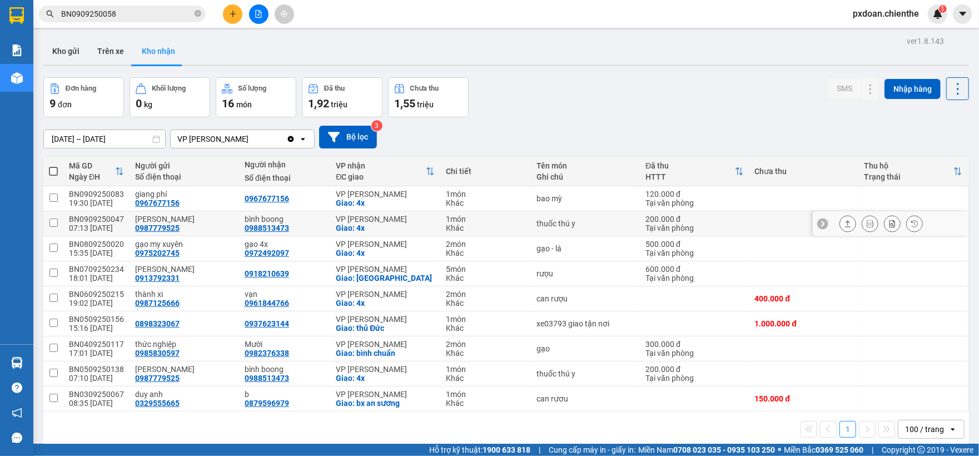
click at [103, 219] on div "BN0909250047" at bounding box center [96, 219] width 55 height 9
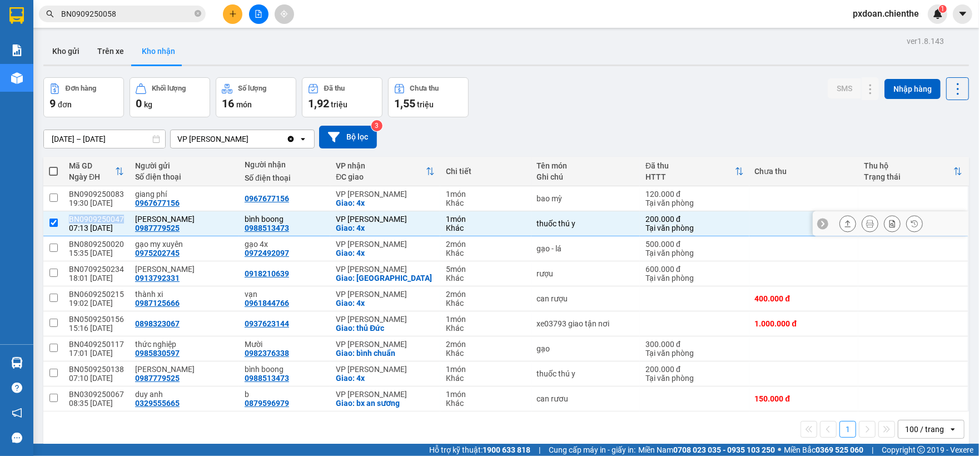
click at [103, 219] on div "BN0909250047" at bounding box center [96, 219] width 55 height 9
checkbox input "false"
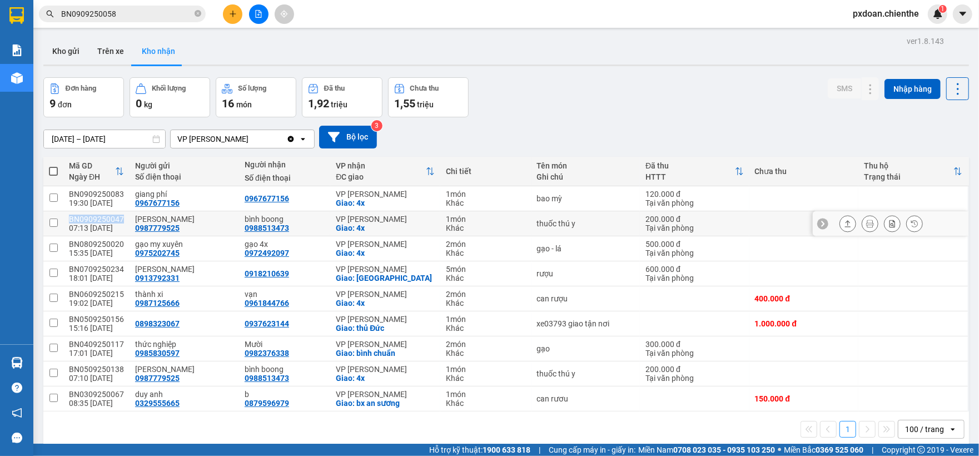
copy div "BN0909250047"
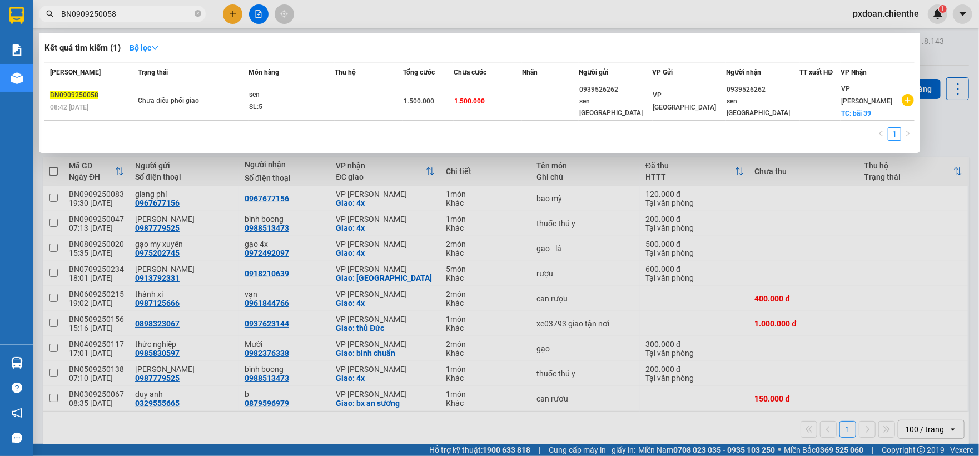
click at [131, 7] on span "BN0909250058" at bounding box center [122, 14] width 167 height 17
click at [194, 17] on span "BN0909250058" at bounding box center [122, 14] width 167 height 17
click at [195, 17] on icon "close-circle" at bounding box center [198, 13] width 7 height 7
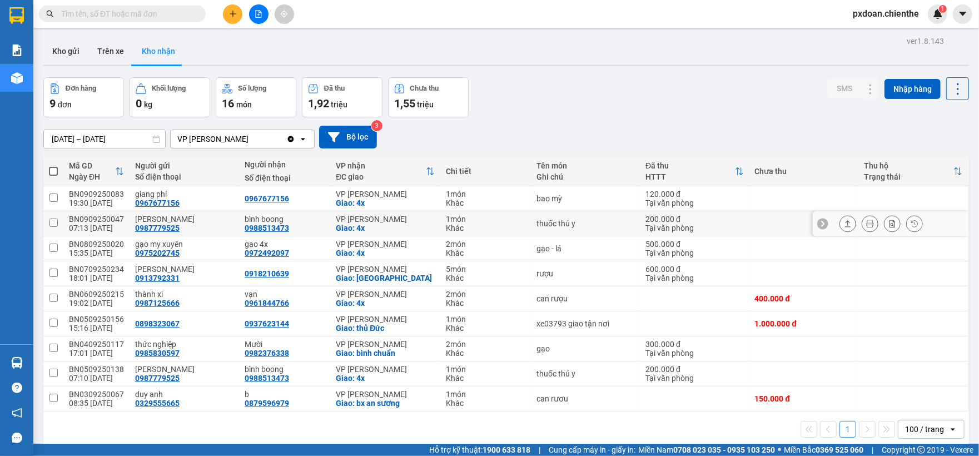
click at [121, 217] on div "BN0909250047" at bounding box center [96, 219] width 55 height 9
click at [113, 220] on div "BN0909250047" at bounding box center [96, 219] width 55 height 9
checkbox input "false"
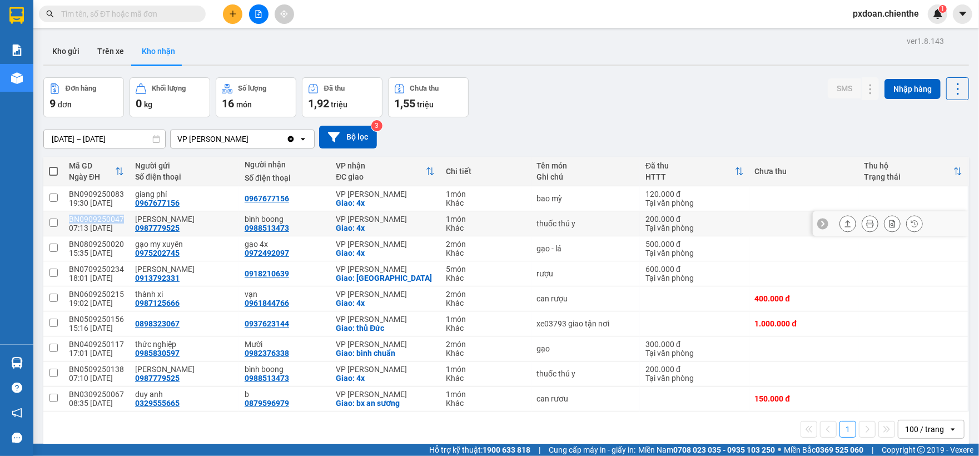
copy div "BN0909250047"
click at [138, 11] on input "text" at bounding box center [126, 14] width 131 height 12
paste input "BN0909250047"
click at [138, 11] on input "text" at bounding box center [126, 14] width 131 height 12
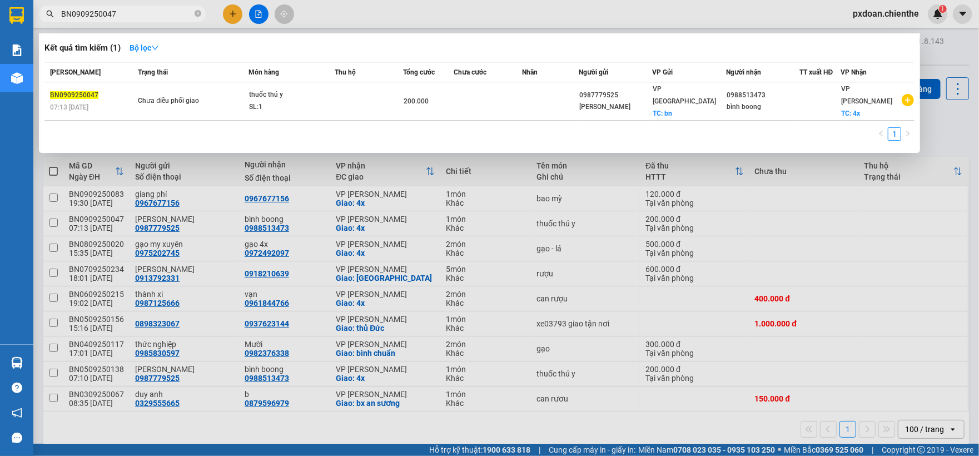
type input "BN0909250047"
click at [246, 99] on span "Chưa điều phối giao" at bounding box center [193, 101] width 110 height 12
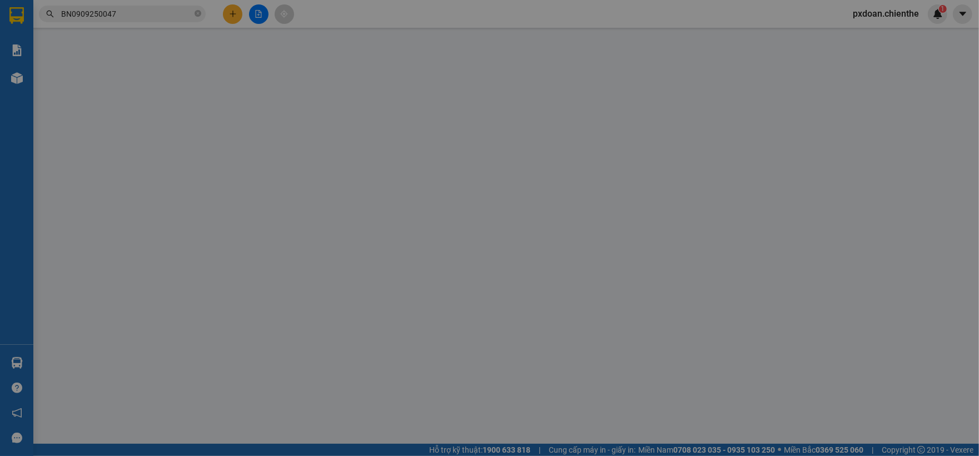
type input "0987779525"
type input "[PERSON_NAME]"
type input "0988513473"
type input "bình boong"
type input "200.000"
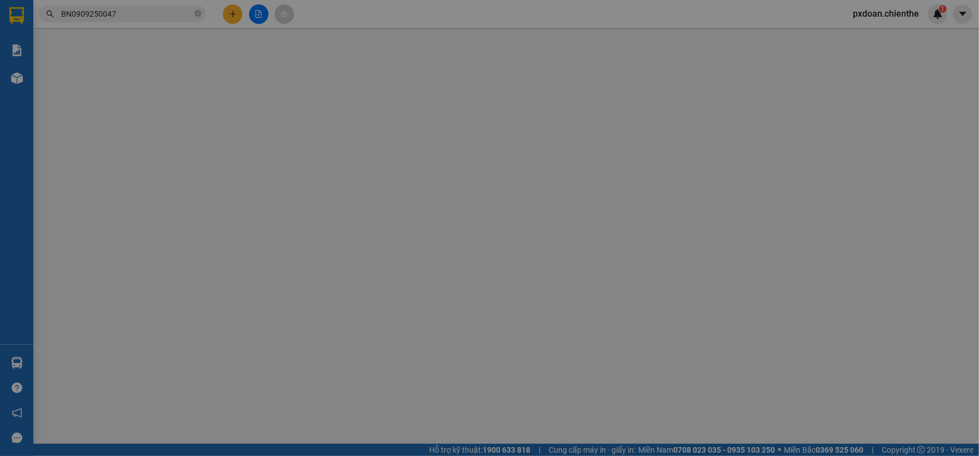
type input "0"
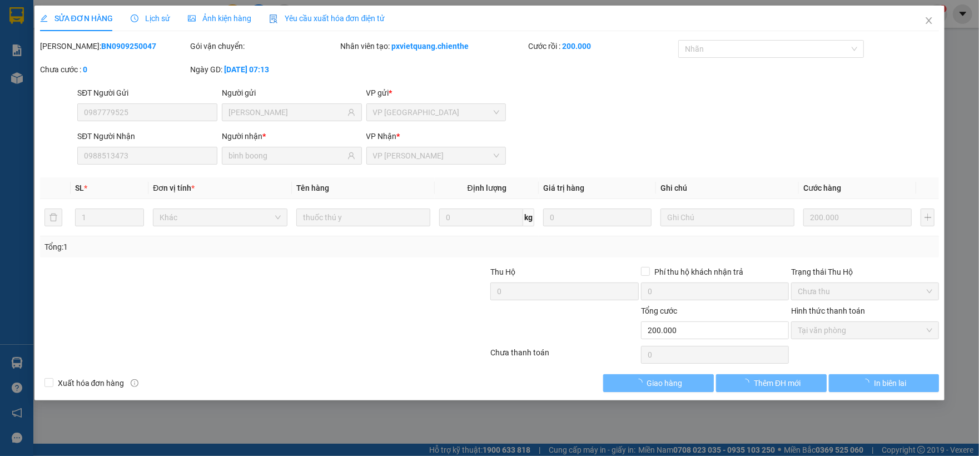
click at [213, 21] on span "Ảnh kiện hàng" at bounding box center [219, 18] width 63 height 9
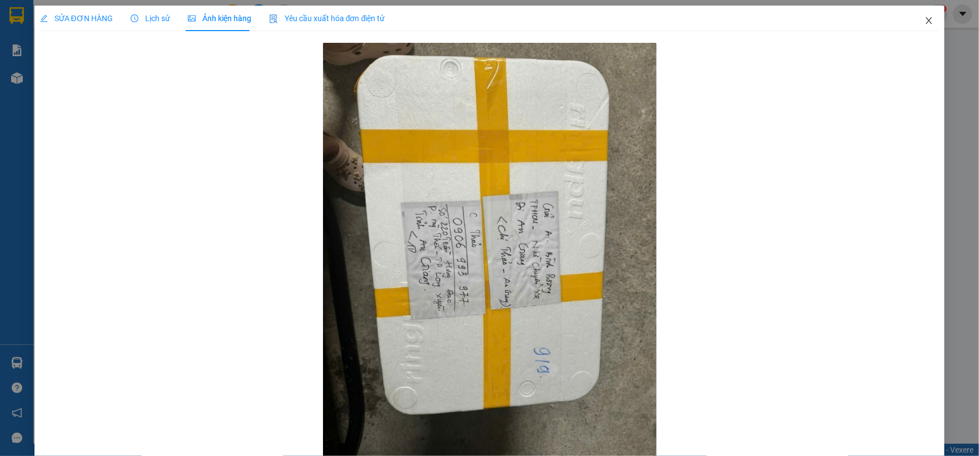
click at [924, 23] on icon "close" at bounding box center [928, 20] width 9 height 9
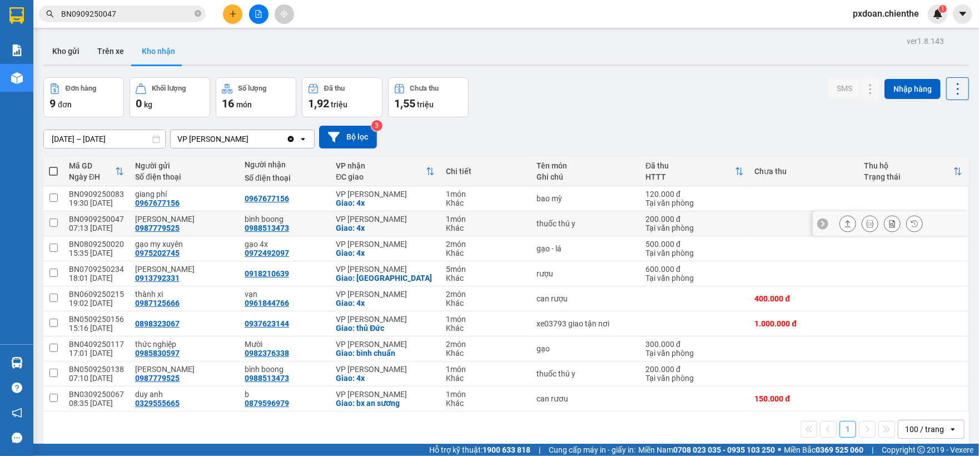
click at [106, 219] on div "BN0909250047" at bounding box center [96, 219] width 55 height 9
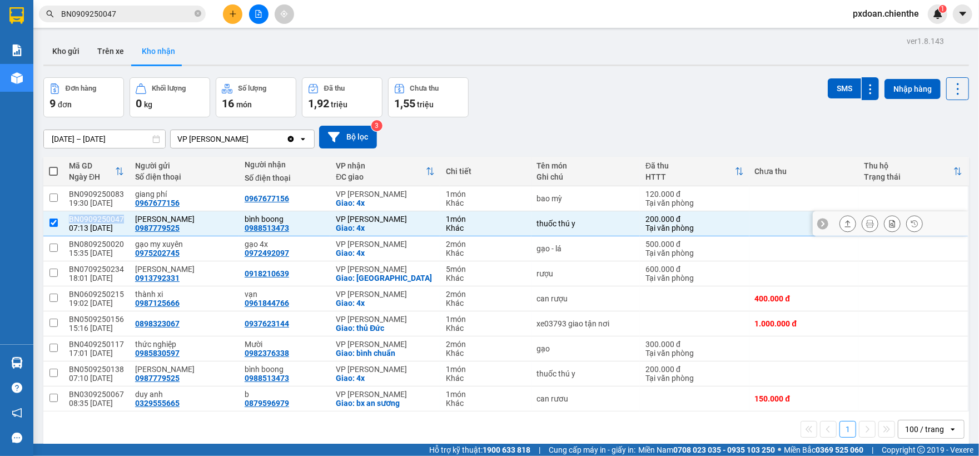
click at [106, 219] on div "BN0909250047" at bounding box center [96, 219] width 55 height 9
checkbox input "false"
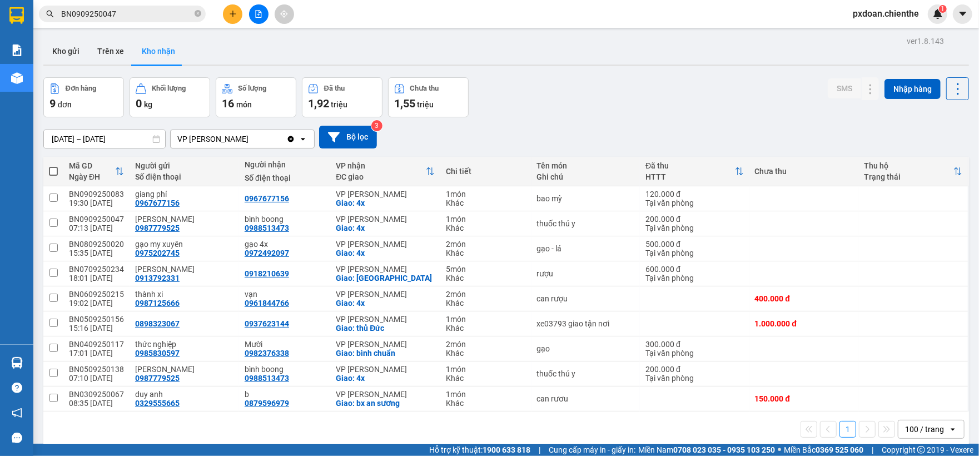
click at [134, 12] on input "BN0909250047" at bounding box center [126, 14] width 131 height 12
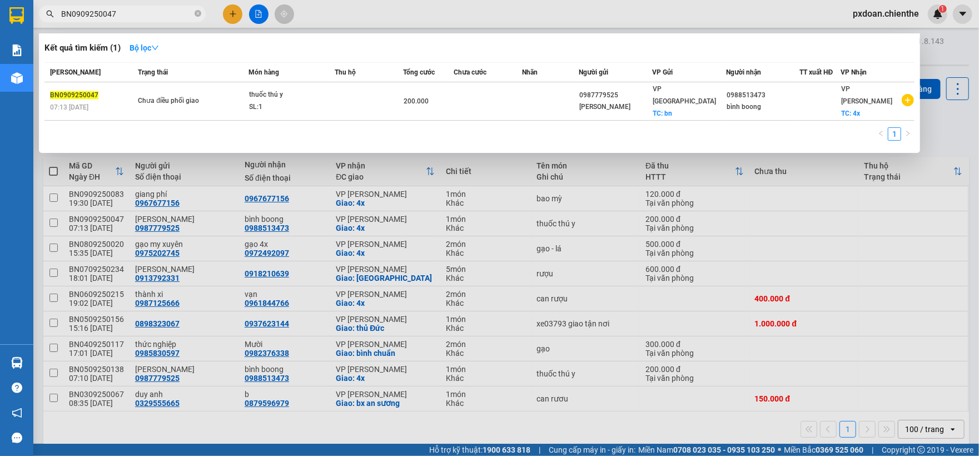
click at [134, 12] on input "BN0909250047" at bounding box center [126, 14] width 131 height 12
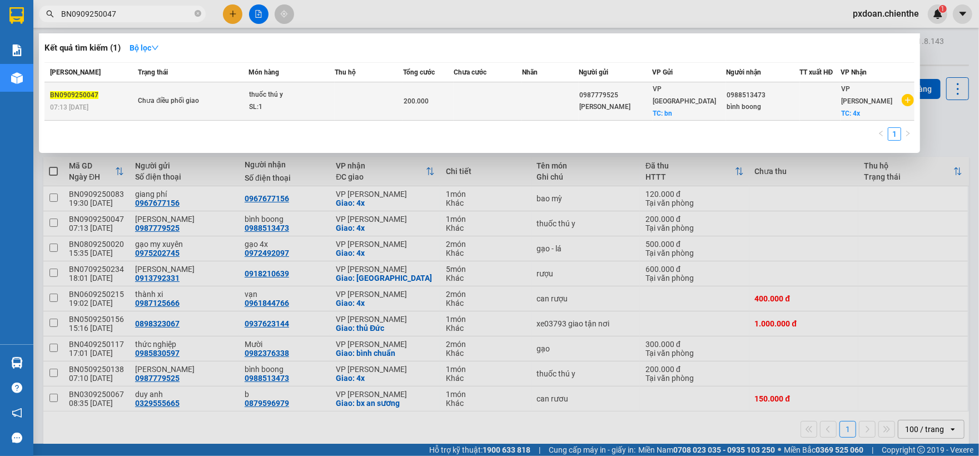
click at [302, 101] on div "SL: 1" at bounding box center [290, 107] width 83 height 12
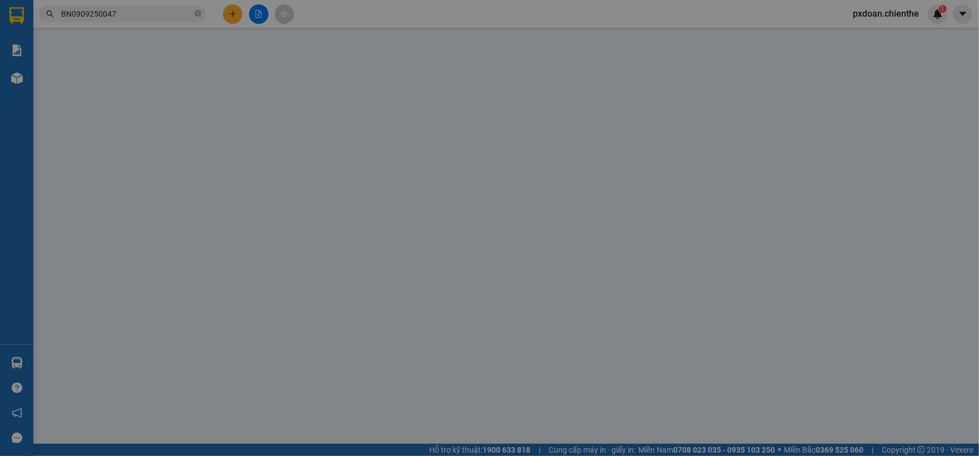
type input "0987779525"
type input "[PERSON_NAME]"
type input "0988513473"
type input "bình boong"
type input "200.000"
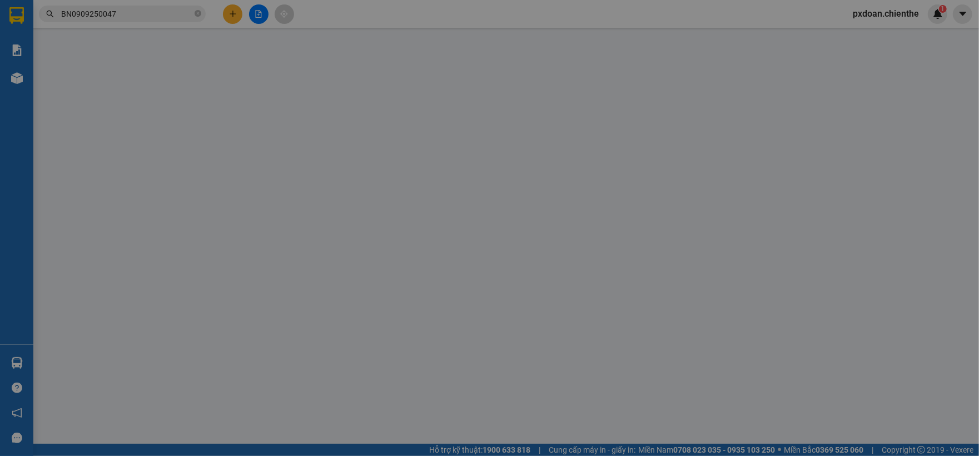
type input "0"
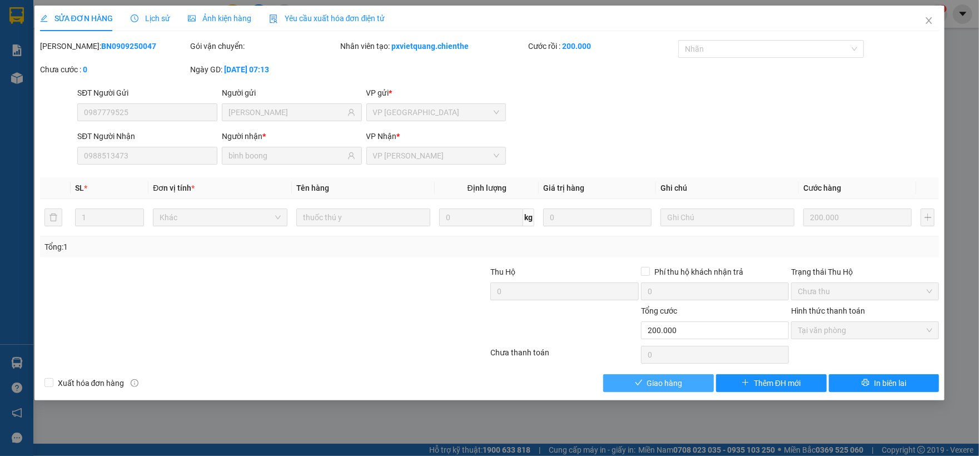
click at [698, 385] on button "Giao hàng" at bounding box center [658, 383] width 111 height 18
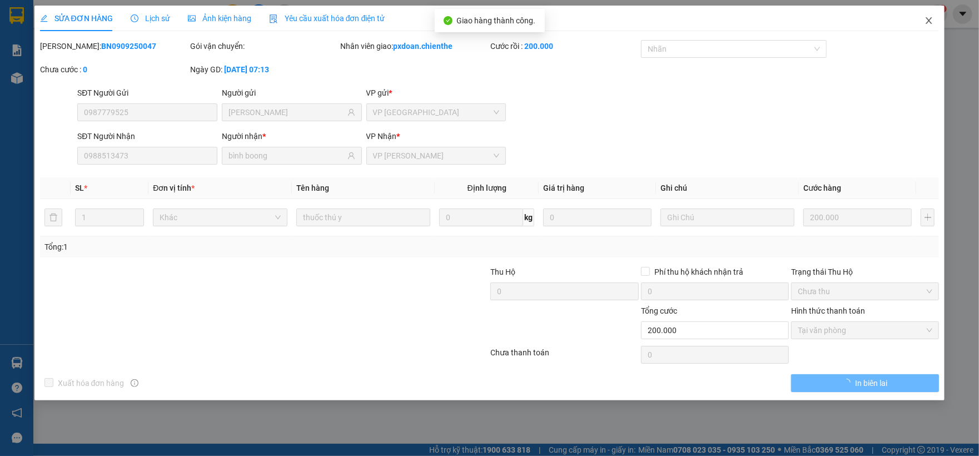
click at [930, 18] on icon "close" at bounding box center [928, 20] width 9 height 9
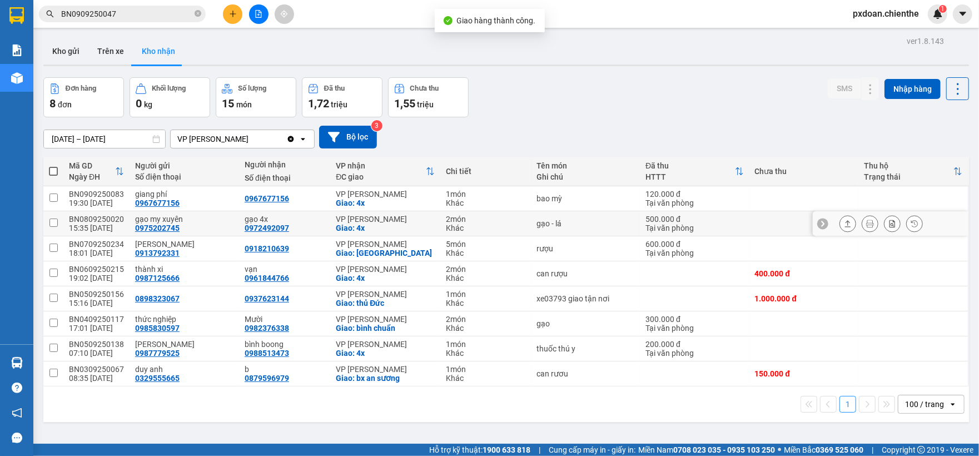
click at [106, 220] on div "BN0809250020" at bounding box center [96, 219] width 55 height 9
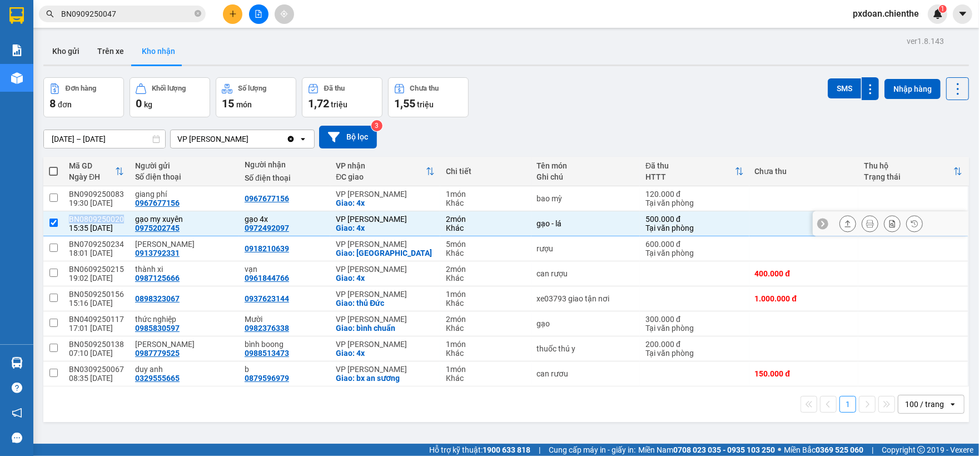
click at [106, 220] on div "BN0809250020" at bounding box center [96, 219] width 55 height 9
checkbox input "false"
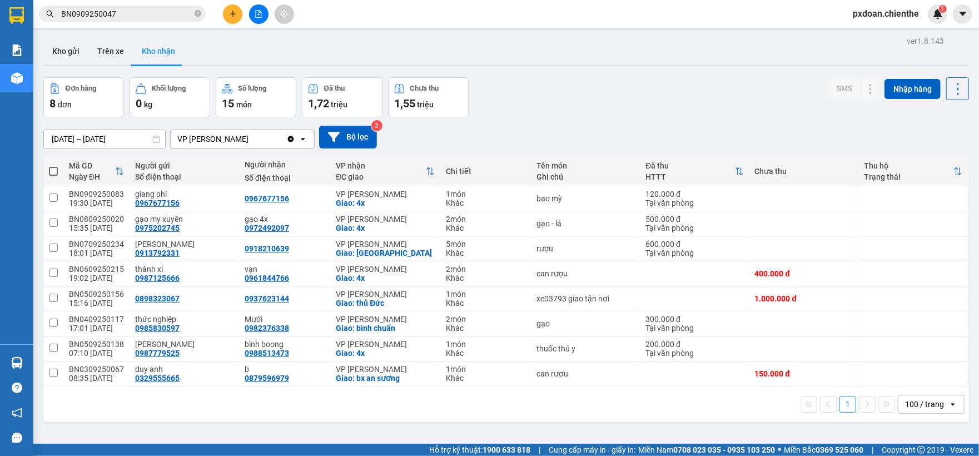
click at [154, 9] on input "BN0909250047" at bounding box center [126, 14] width 131 height 12
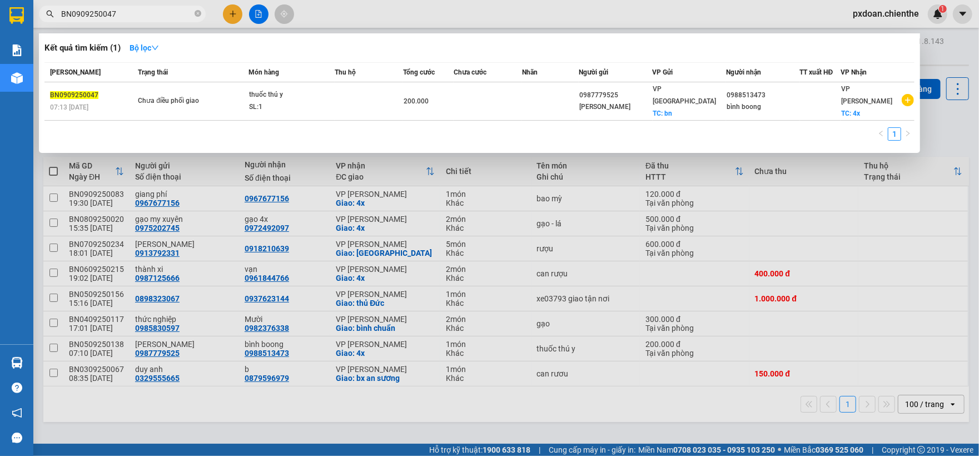
paste input "BN0809250020"
click at [154, 9] on input "BN0909250047BN0809250020" at bounding box center [126, 14] width 131 height 12
paste input "text"
type input "BN0809250020"
click at [426, 109] on div "[PERSON_NAME] thái Món hàng Thu hộ Tổng cước Chưa cước Nhãn Người gửi VP Gửi Ng…" at bounding box center [479, 104] width 870 height 85
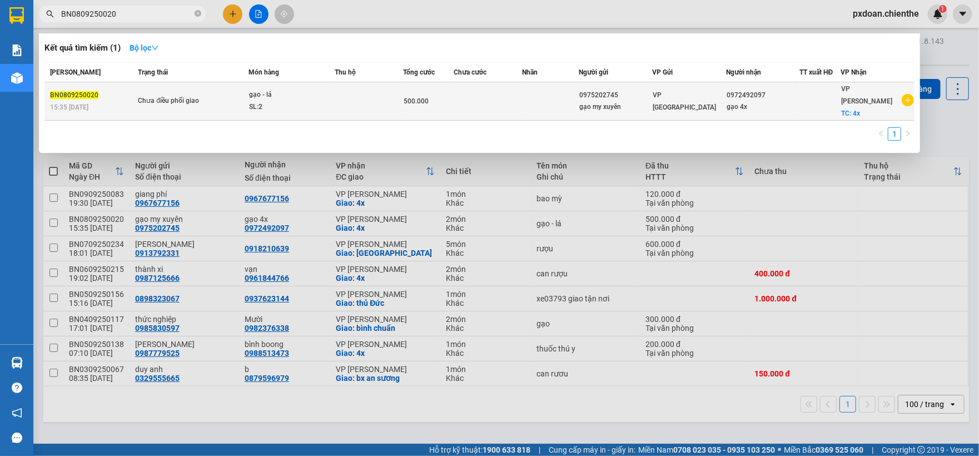
click at [432, 97] on div "500.000" at bounding box center [428, 101] width 50 height 12
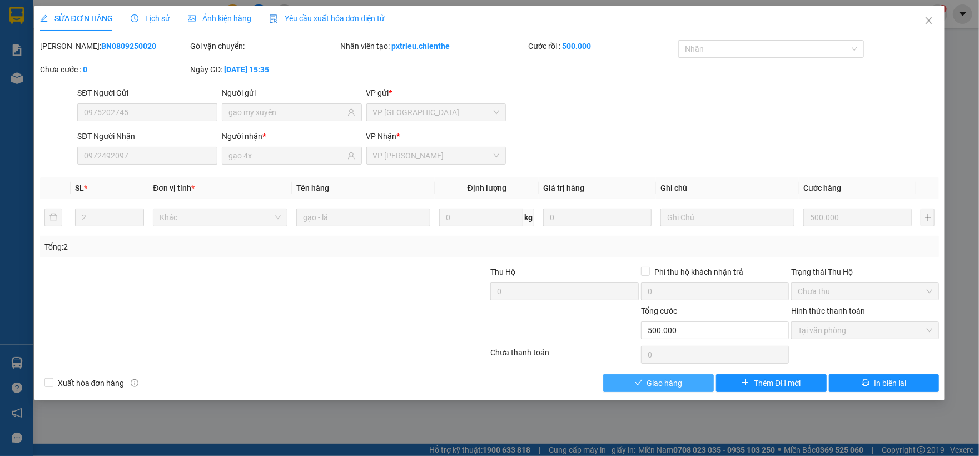
click at [668, 387] on span "Giao hàng" at bounding box center [665, 383] width 36 height 12
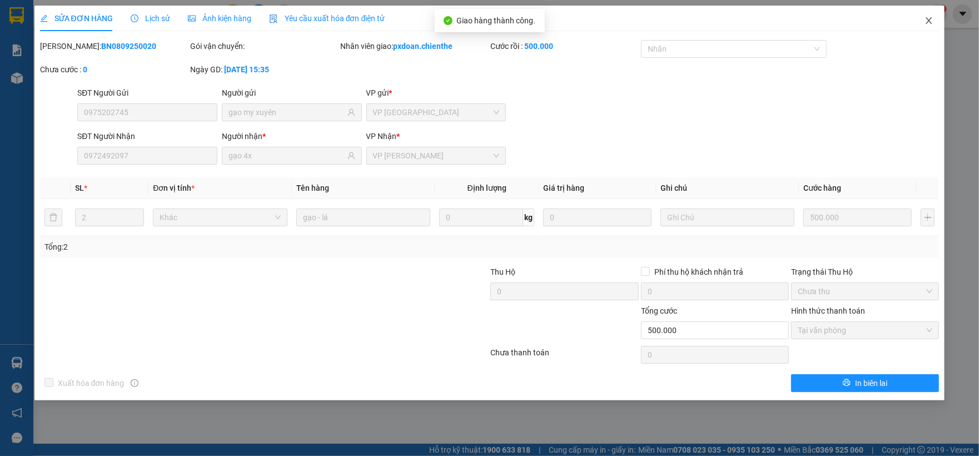
click at [929, 26] on span "Close" at bounding box center [928, 21] width 31 height 31
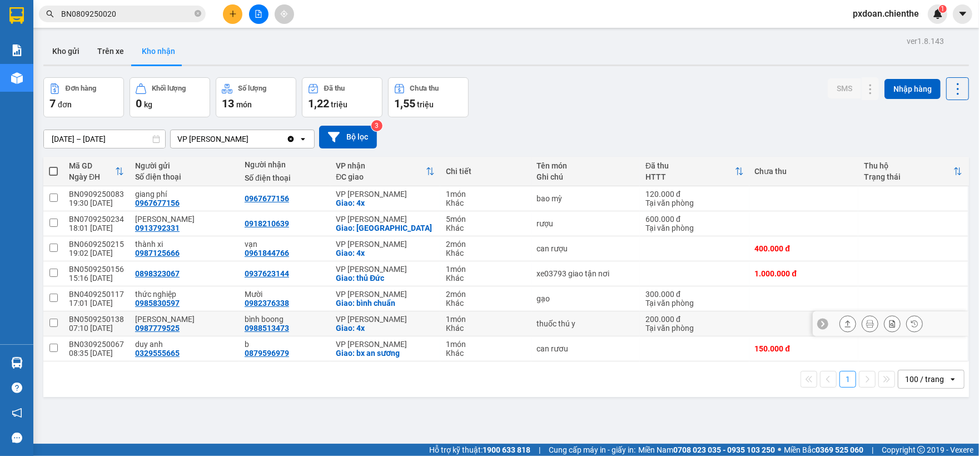
click at [114, 320] on div "BN0509250138" at bounding box center [96, 319] width 55 height 9
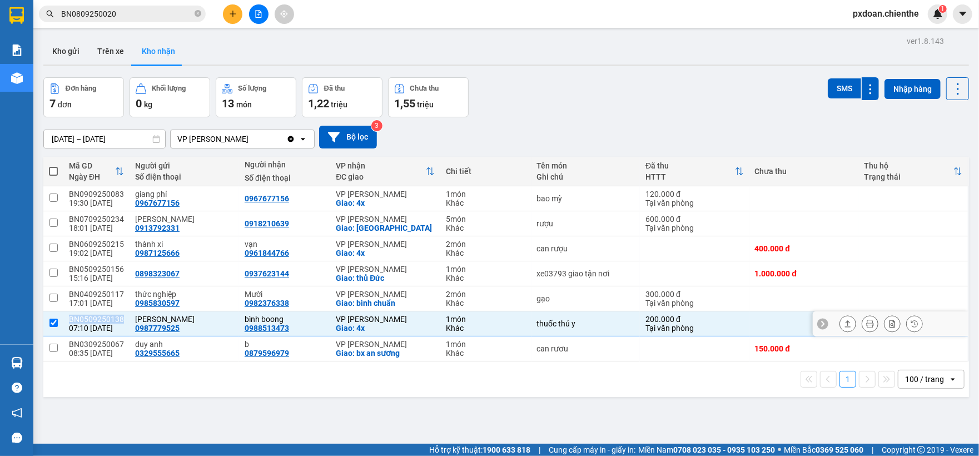
click at [114, 320] on div "BN0509250138" at bounding box center [96, 319] width 55 height 9
checkbox input "false"
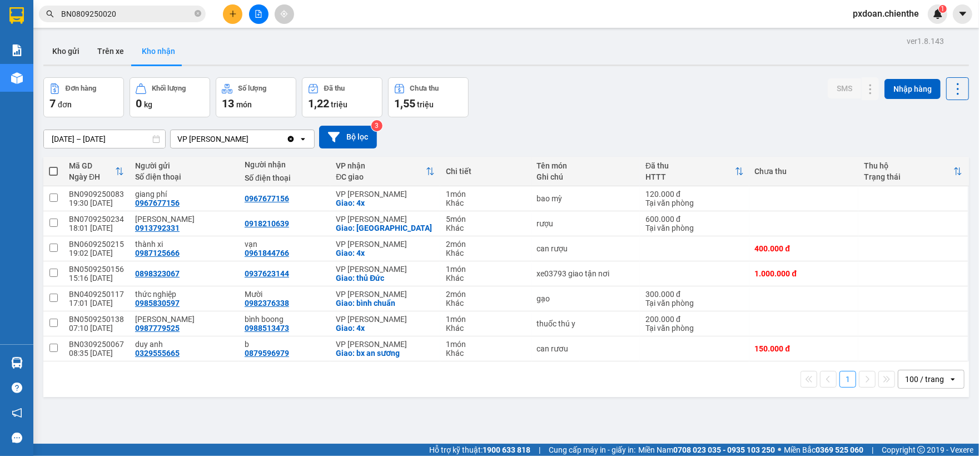
click at [136, 17] on input "BN0809250020" at bounding box center [126, 14] width 131 height 12
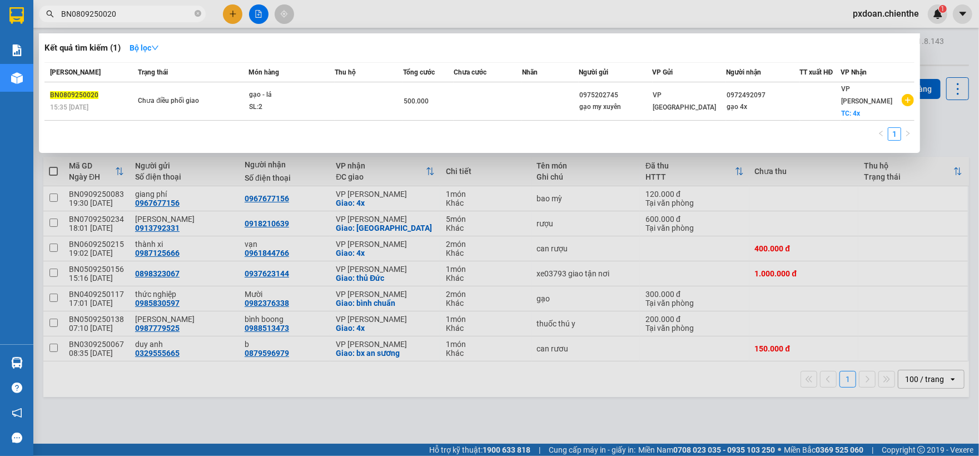
click at [136, 16] on input "BN0809250020" at bounding box center [126, 14] width 131 height 12
paste input "509250138"
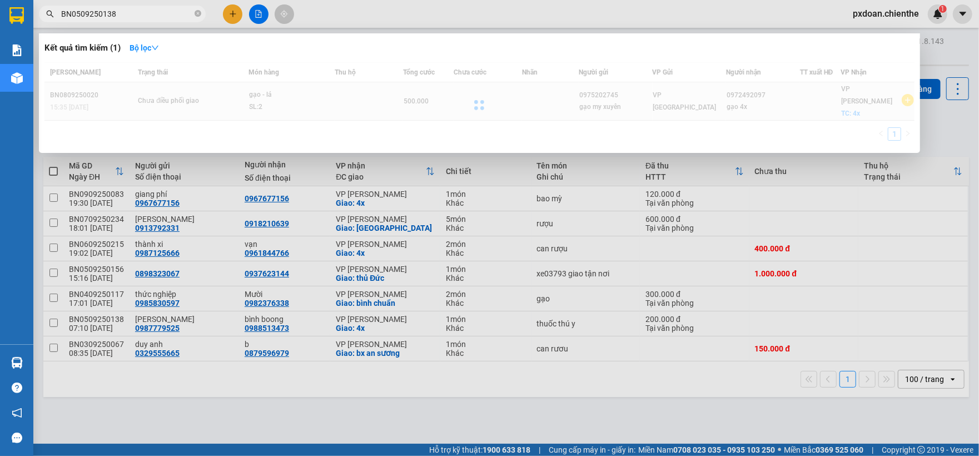
type input "BN0509250138"
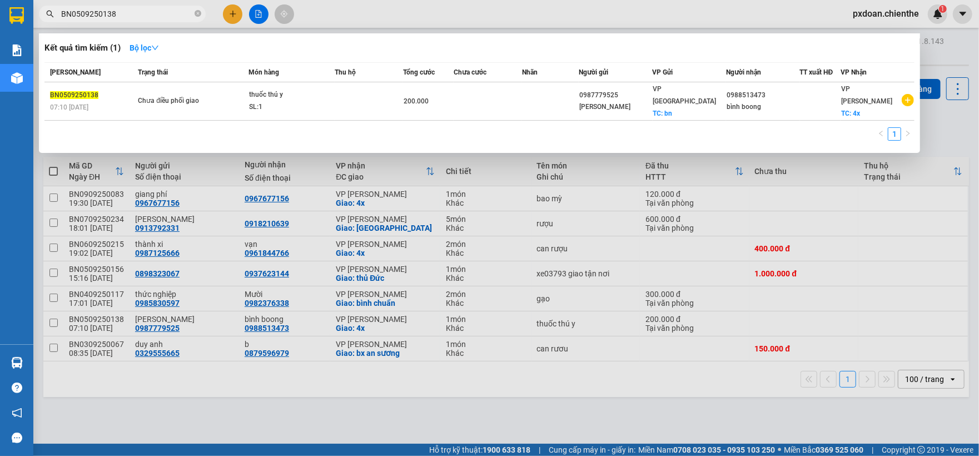
click at [296, 101] on div "SL: 1" at bounding box center [290, 107] width 83 height 12
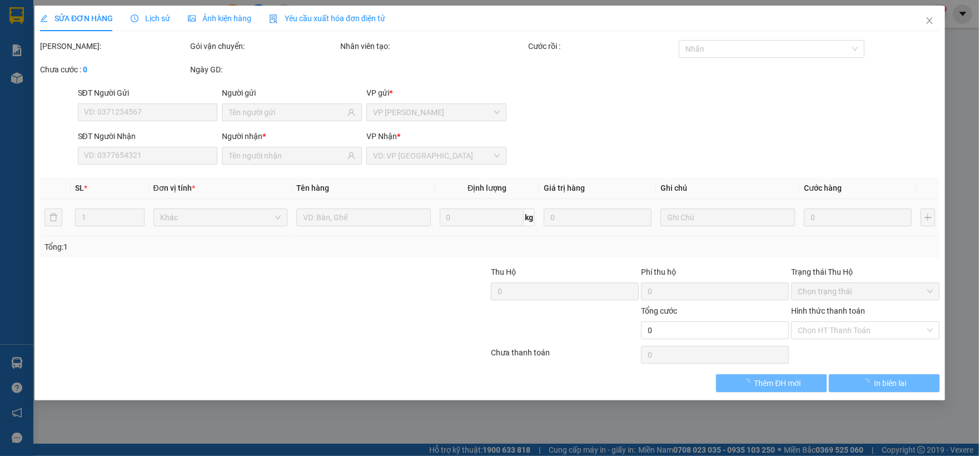
type input "0987779525"
type input "[PERSON_NAME]"
type input "0988513473"
type input "bình boong"
type input "200.000"
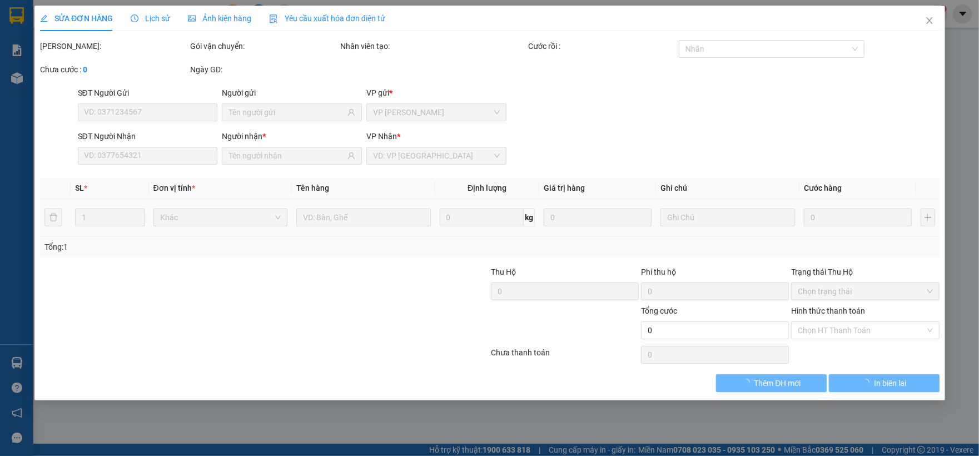
type input "0"
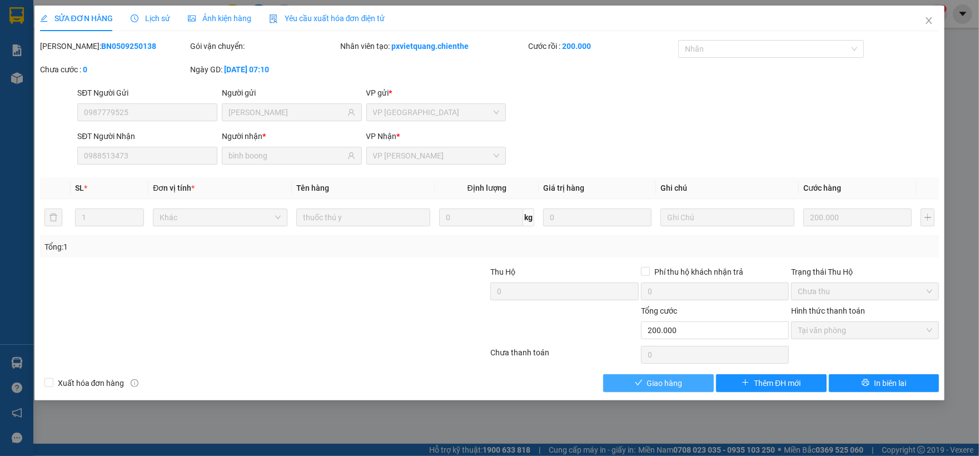
click at [670, 385] on span "Giao hàng" at bounding box center [665, 383] width 36 height 12
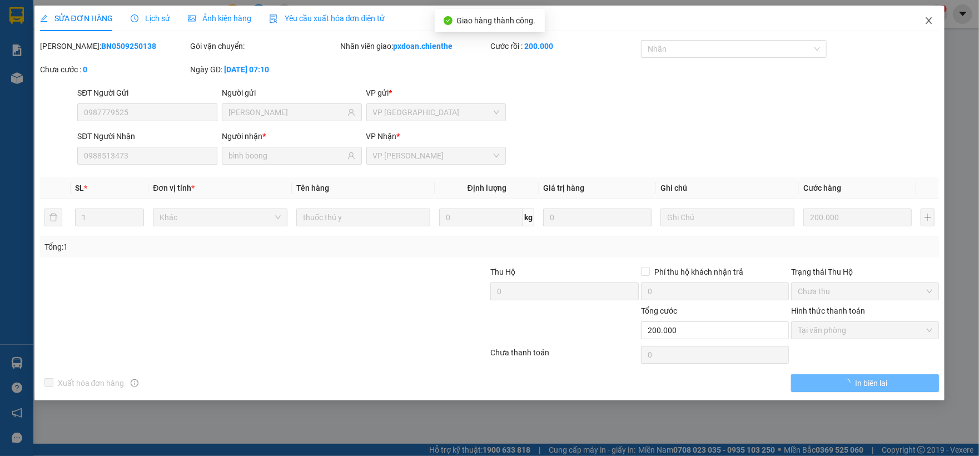
click at [926, 21] on icon "close" at bounding box center [928, 20] width 9 height 9
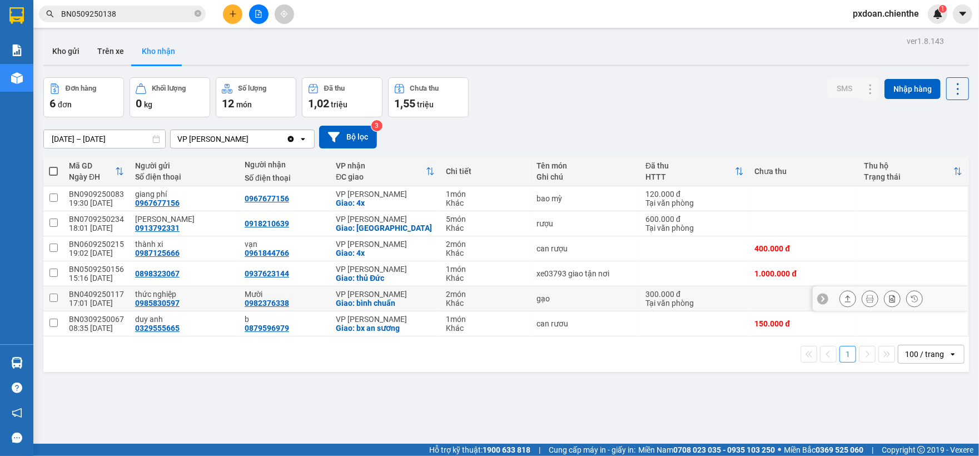
click at [108, 292] on div "BN0409250117" at bounding box center [96, 294] width 55 height 9
checkbox input "false"
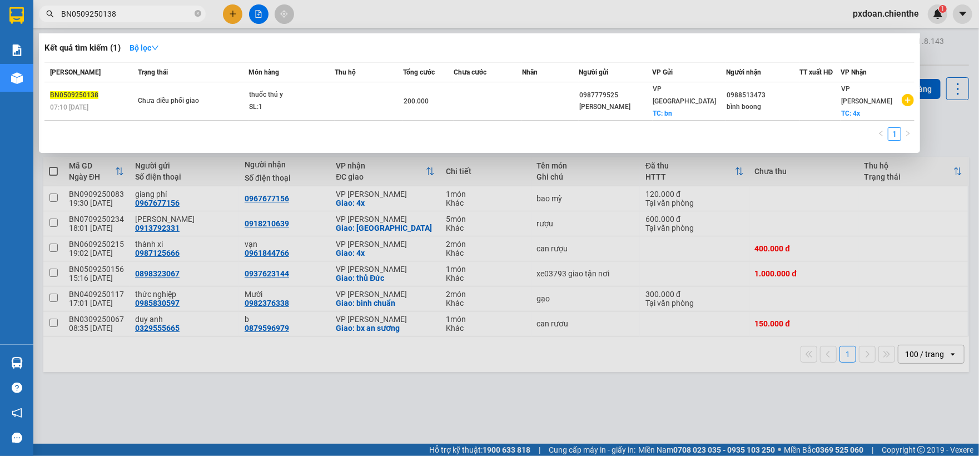
click at [129, 12] on input "BN0509250138" at bounding box center [126, 14] width 131 height 12
paste input "409250117"
type input "BN0409250117"
click at [277, 101] on div "SL: 2" at bounding box center [290, 107] width 83 height 12
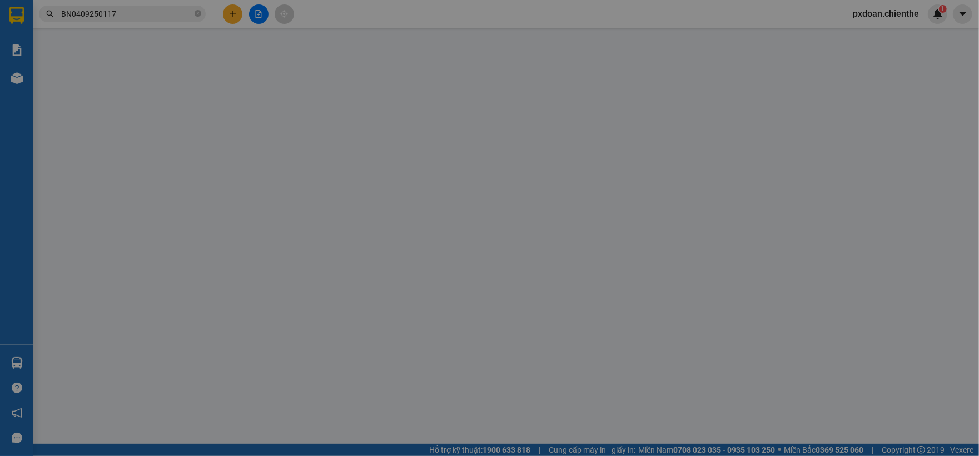
type input "0985830597"
type input "thức nghiệp"
type input "0982376338"
type input "Mười"
type input "300.000"
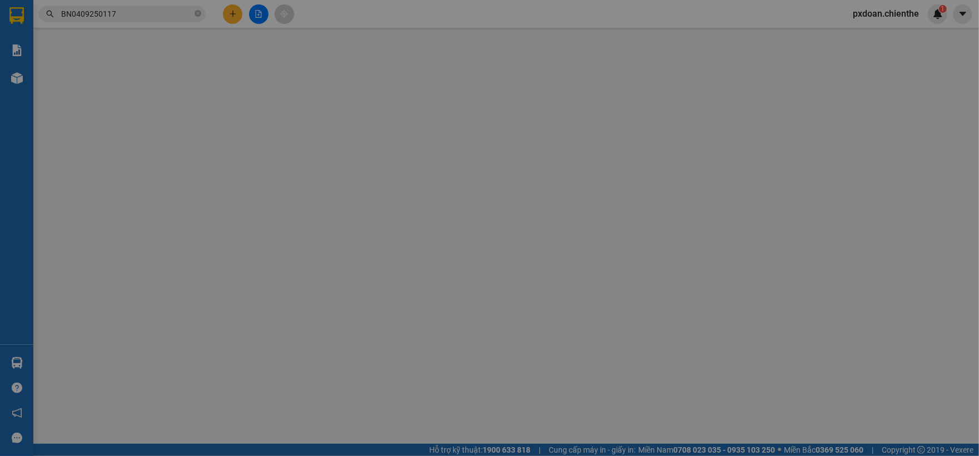
type input "0"
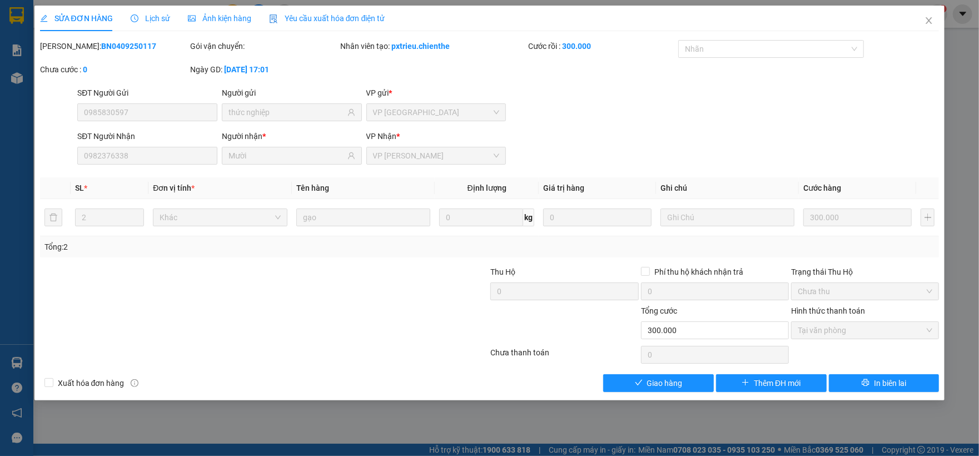
click at [226, 19] on span "Ảnh kiện hàng" at bounding box center [219, 18] width 63 height 9
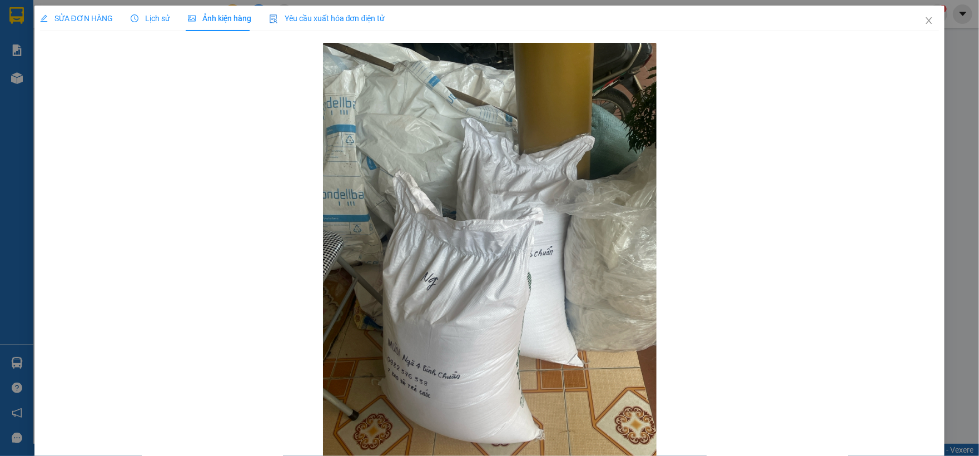
click at [80, 14] on span "SỬA ĐƠN HÀNG" at bounding box center [76, 18] width 73 height 9
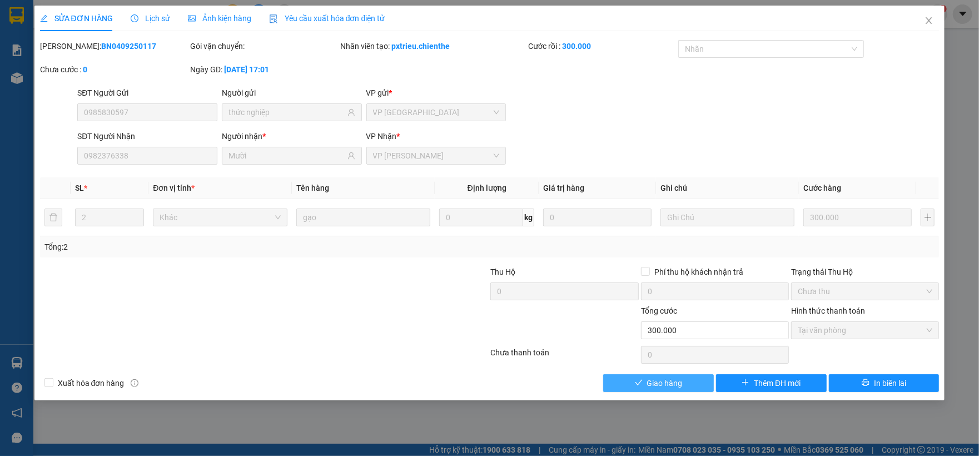
drag, startPoint x: 669, startPoint y: 383, endPoint x: 923, endPoint y: 70, distance: 402.6
click at [670, 381] on span "Giao hàng" at bounding box center [665, 383] width 36 height 12
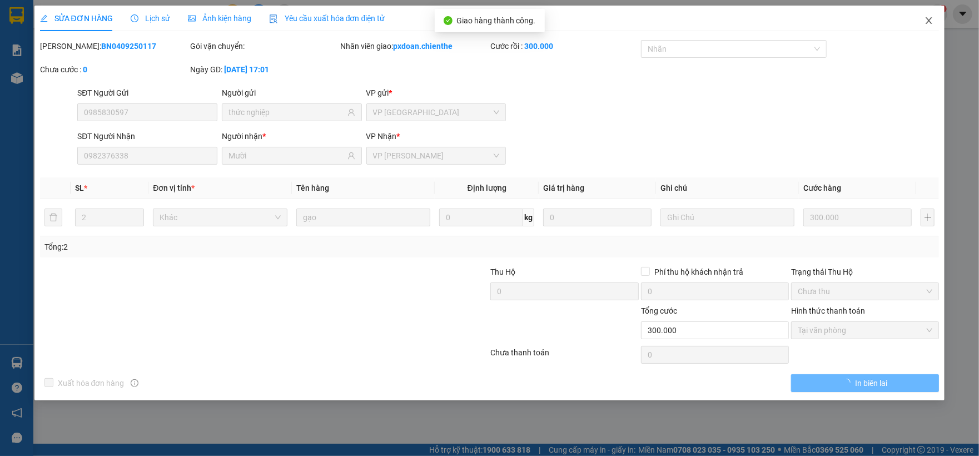
click at [929, 27] on span "Close" at bounding box center [928, 21] width 31 height 31
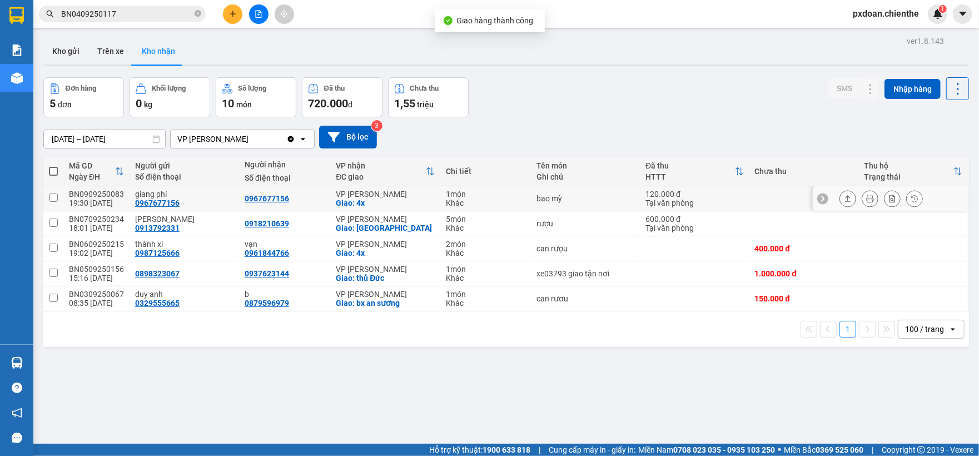
click at [105, 191] on div "BN0909250083" at bounding box center [96, 194] width 55 height 9
checkbox input "false"
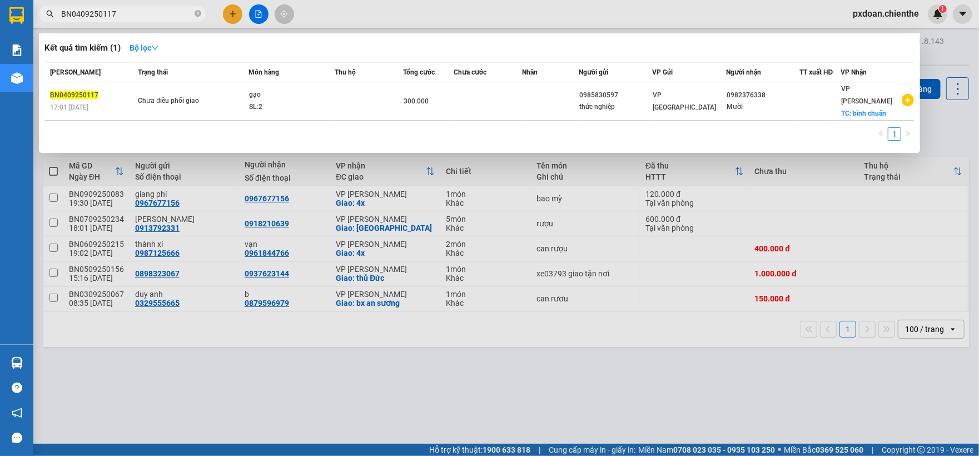
click at [121, 17] on input "BN0409250117" at bounding box center [126, 14] width 131 height 12
paste input "909250083"
click at [121, 17] on input "BN0909250083" at bounding box center [126, 14] width 131 height 12
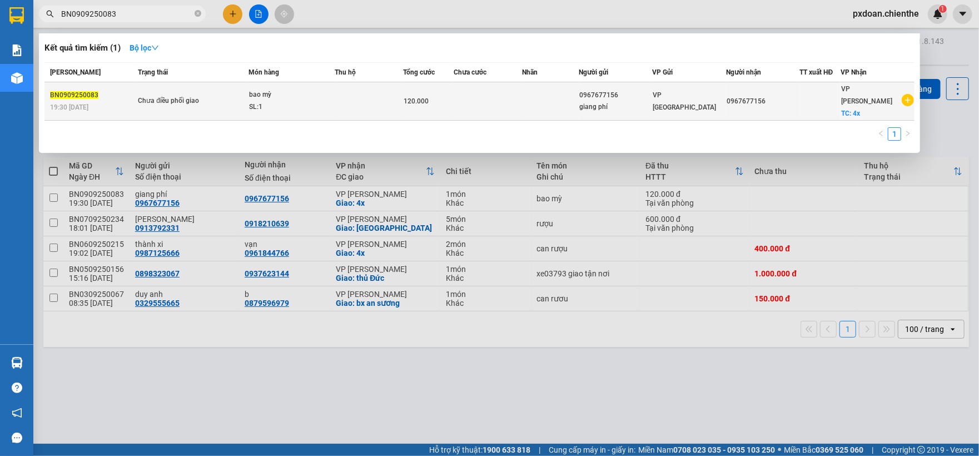
type input "BN0909250083"
click at [373, 92] on td at bounding box center [369, 101] width 68 height 38
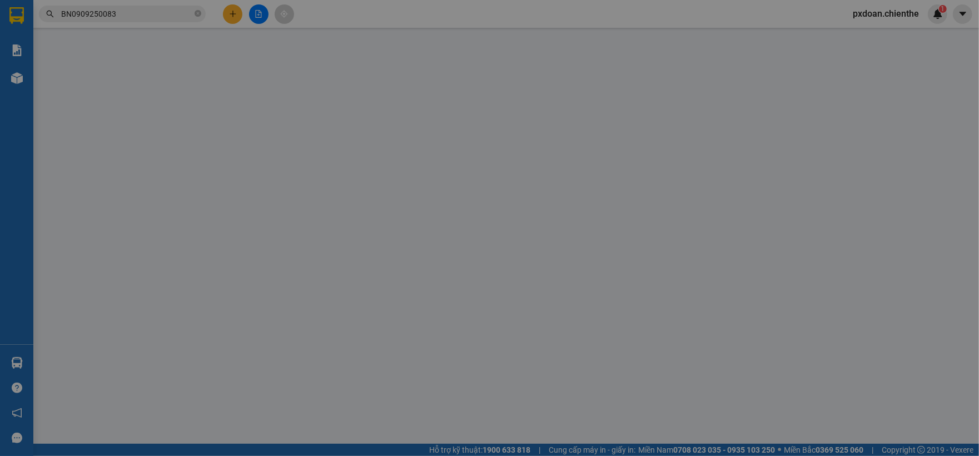
type input "0967677156"
type input "giang phí"
type input "0967677156"
type input "120.000"
type input "0"
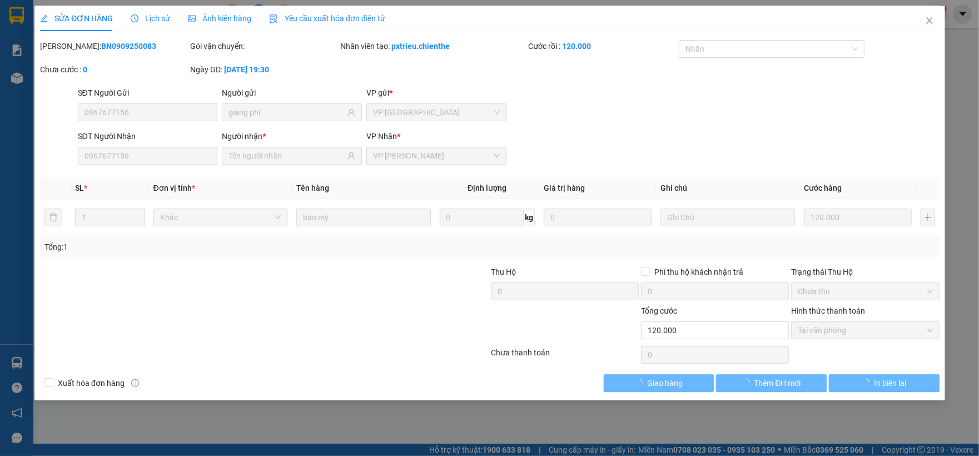
click at [214, 17] on span "Ảnh kiện hàng" at bounding box center [219, 18] width 63 height 9
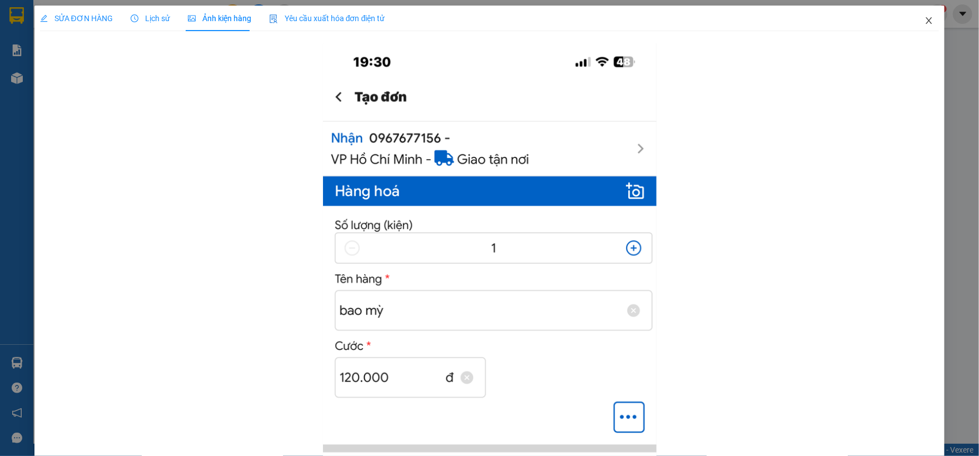
click at [924, 23] on icon "close" at bounding box center [928, 20] width 9 height 9
